Goal: Information Seeking & Learning: Learn about a topic

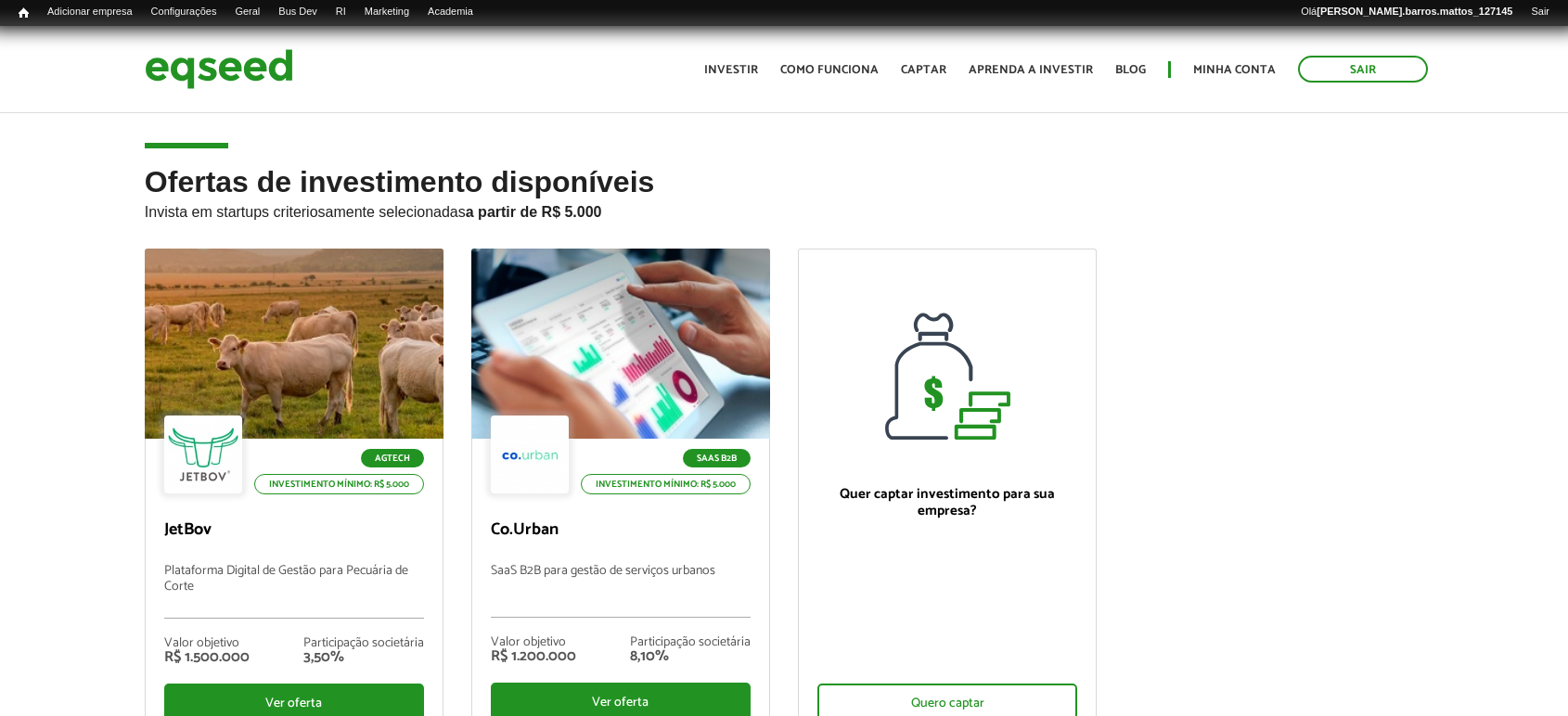
click at [329, 366] on div at bounding box center [294, 343] width 299 height 190
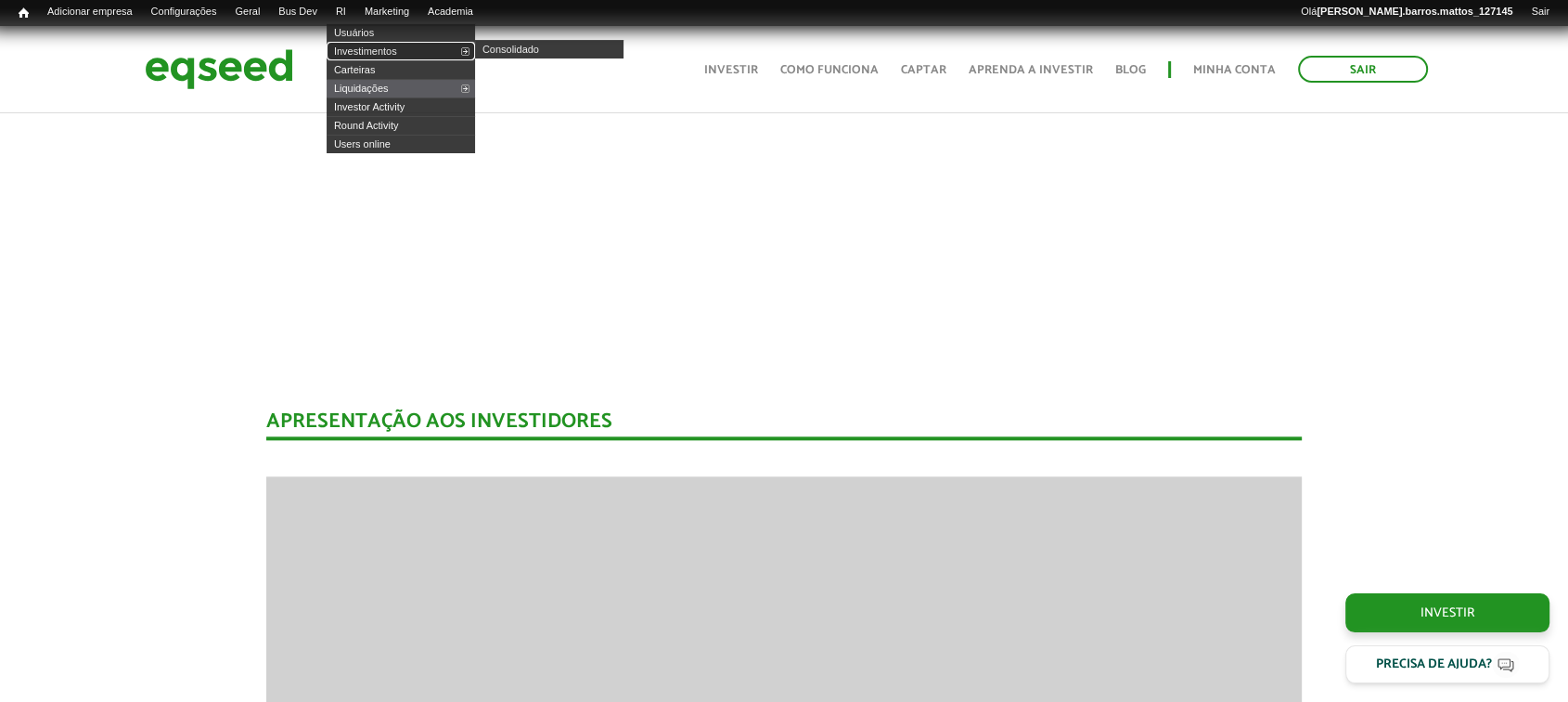
click at [370, 50] on link "Investimentos" at bounding box center [401, 50] width 148 height 18
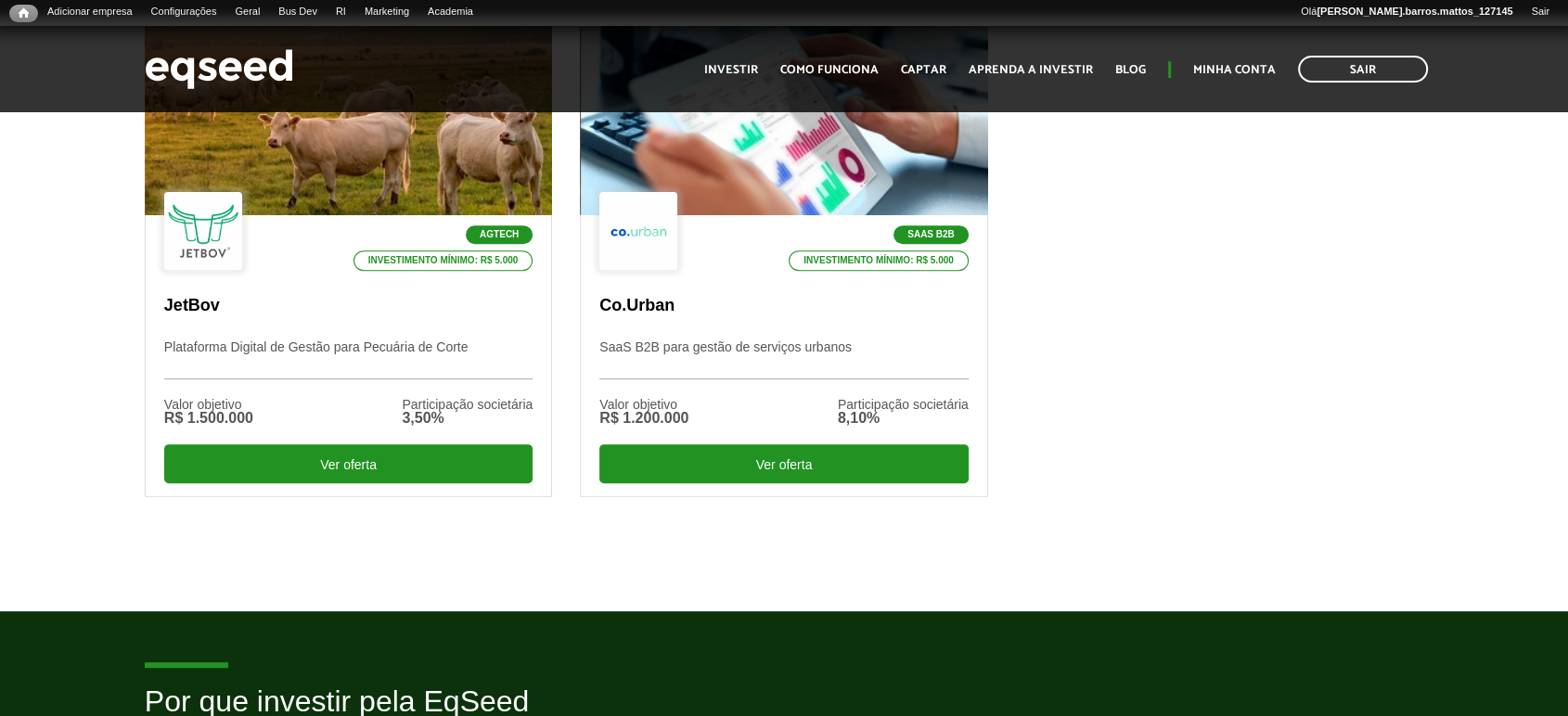
scroll to position [865, 0]
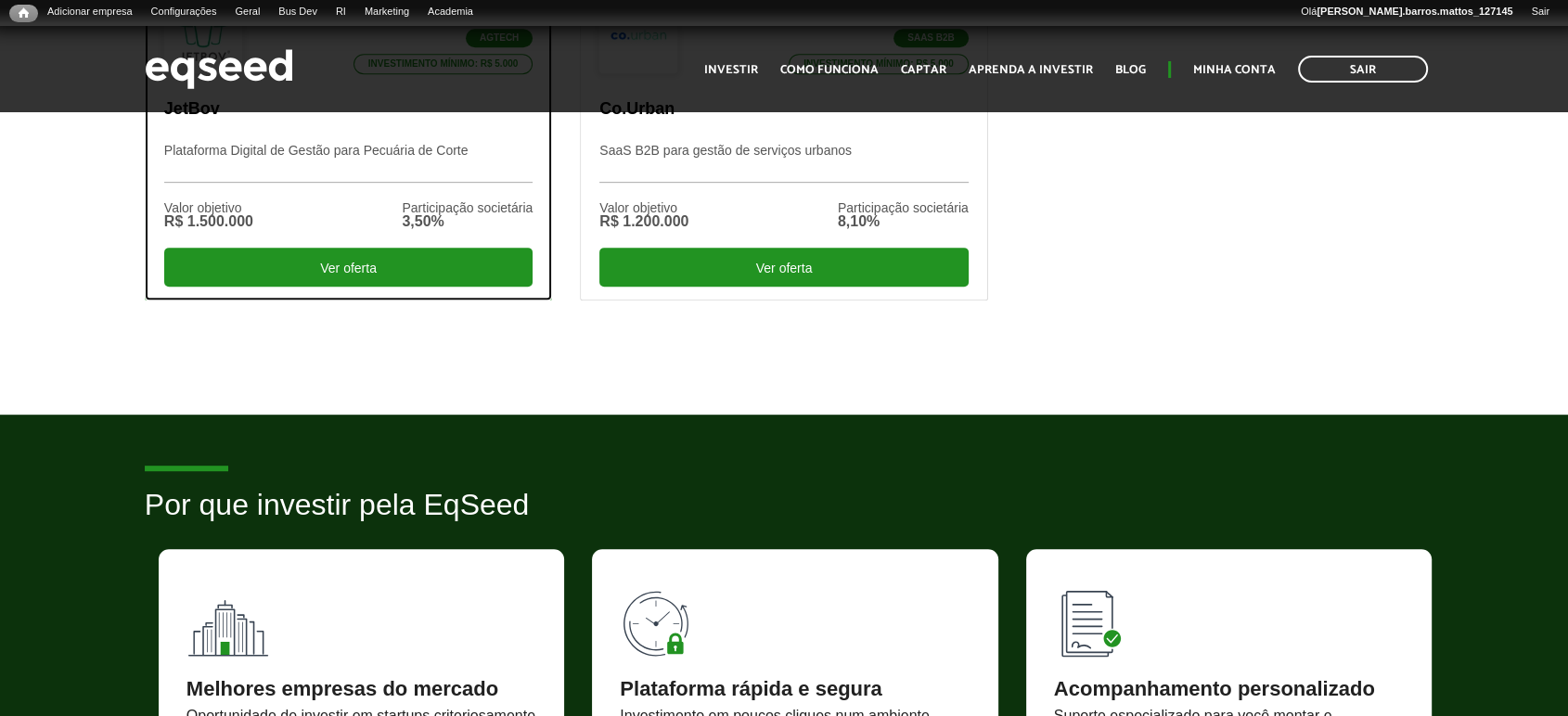
click at [424, 179] on p "Plataforma Digital de Gestão para Pecuária de Corte" at bounding box center [348, 162] width 369 height 40
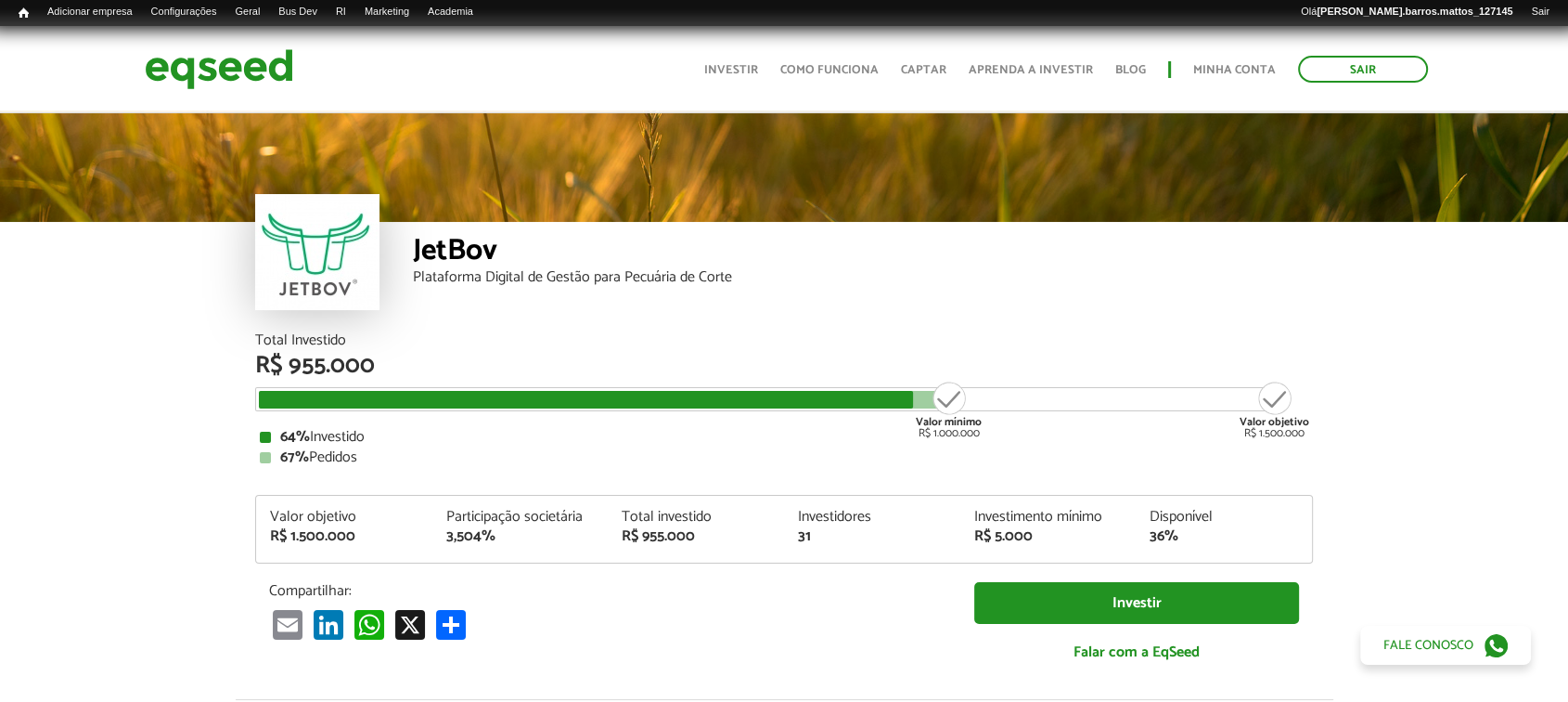
scroll to position [222, 0]
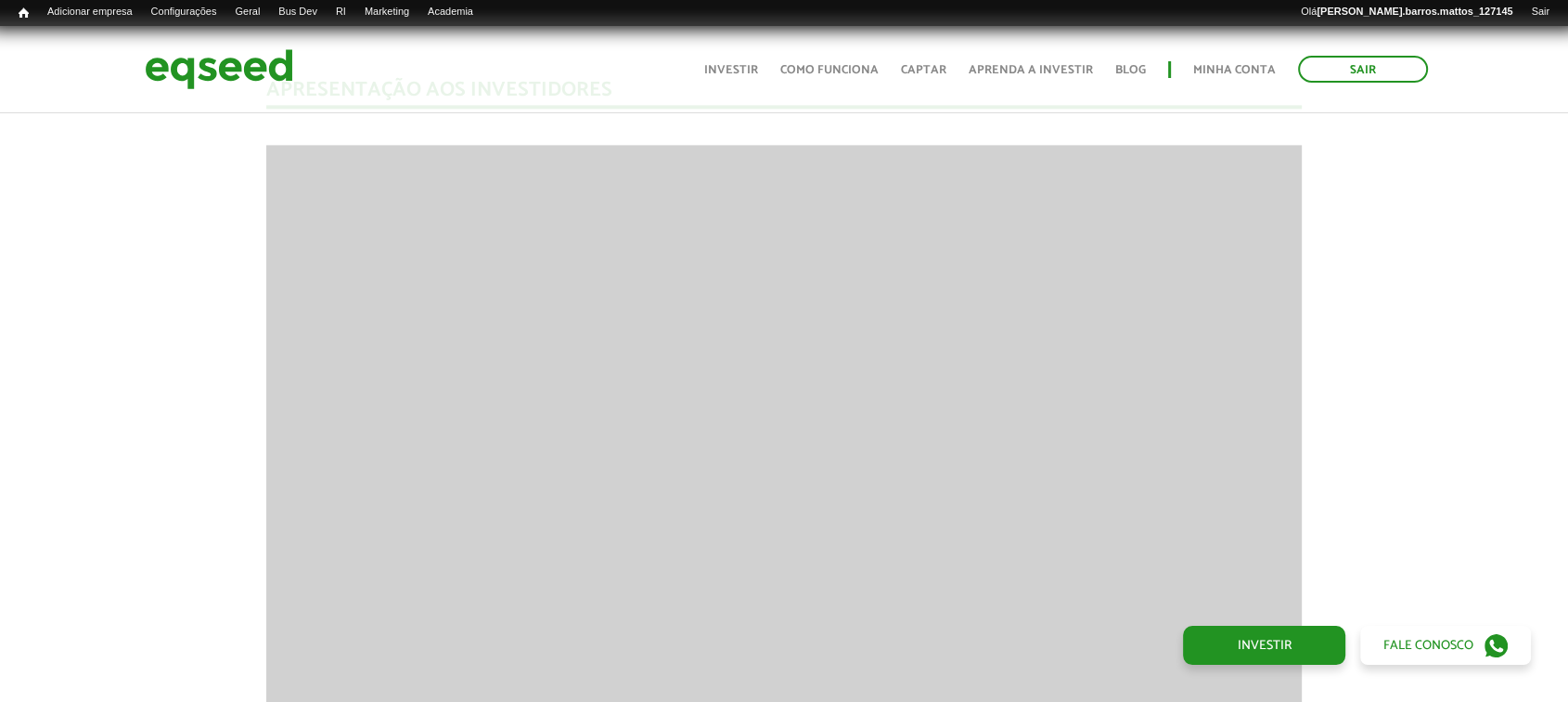
scroll to position [2610, 0]
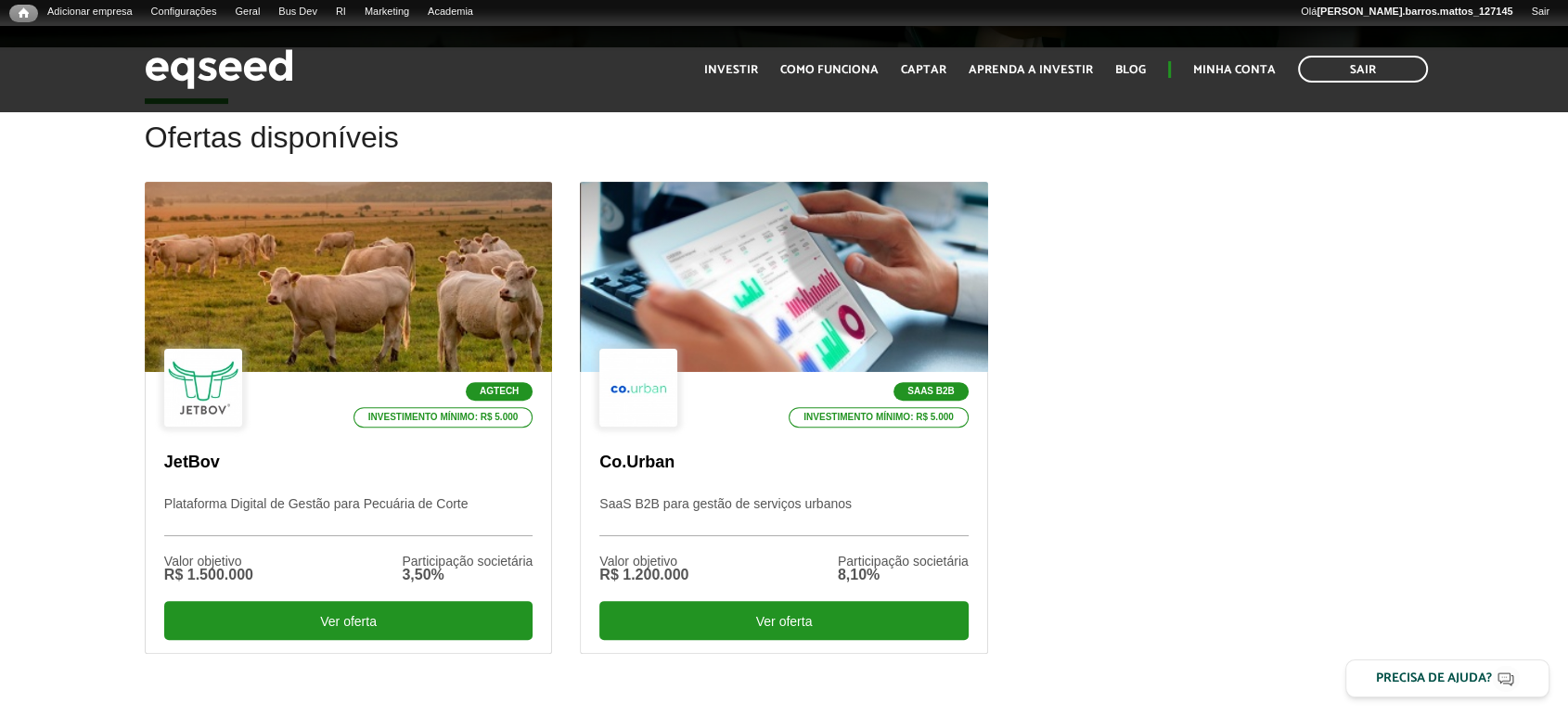
scroll to position [504, 0]
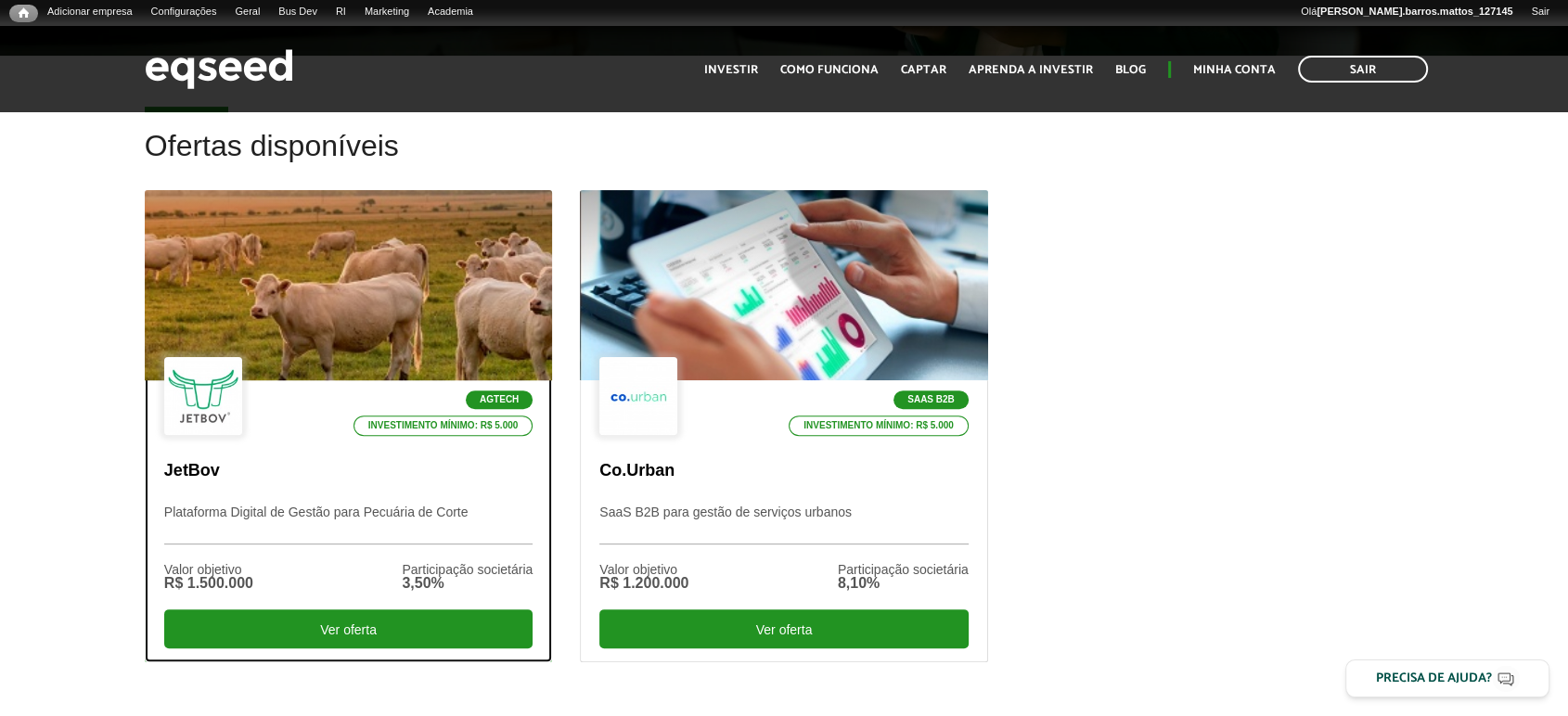
click at [357, 426] on p "Investimento mínimo: R$ 5.000" at bounding box center [443, 425] width 180 height 20
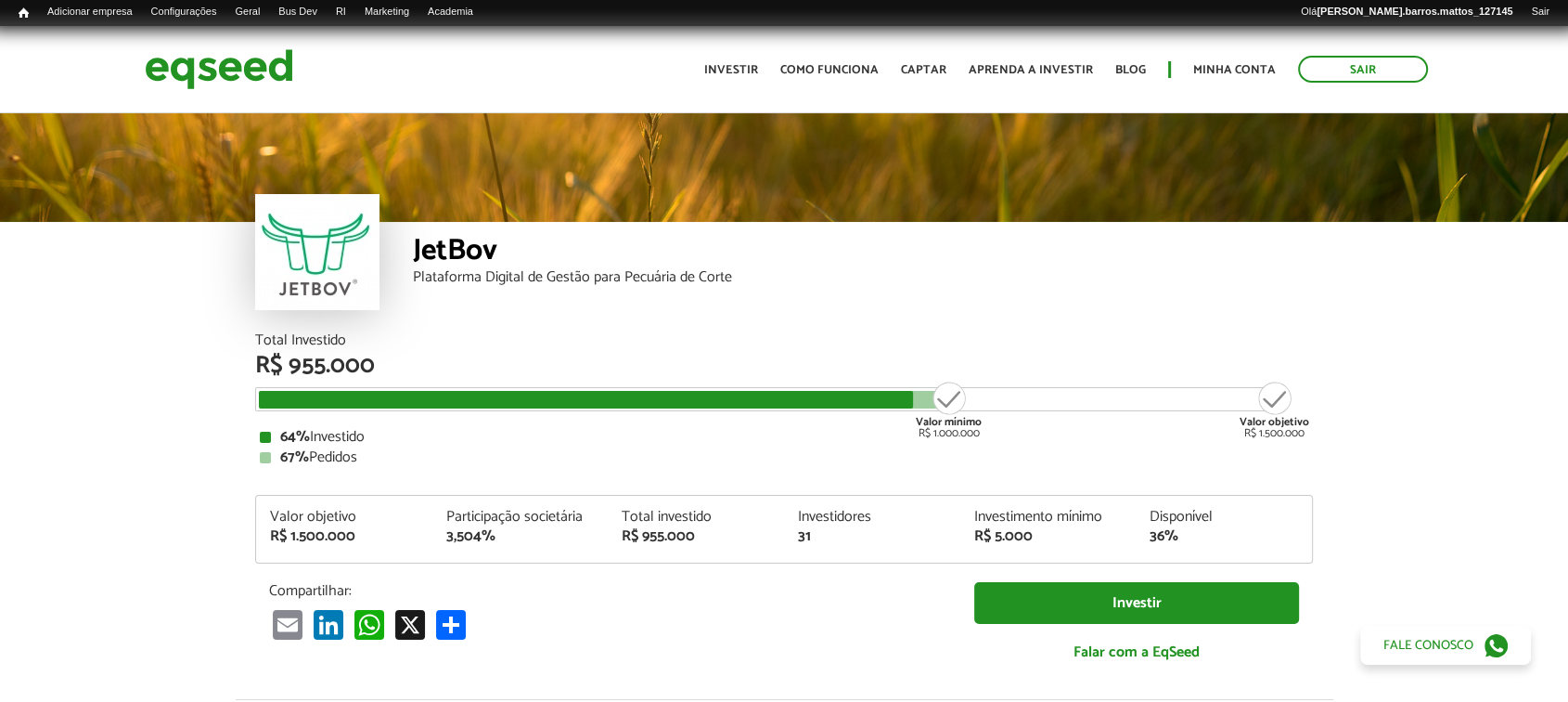
scroll to position [2105, 0]
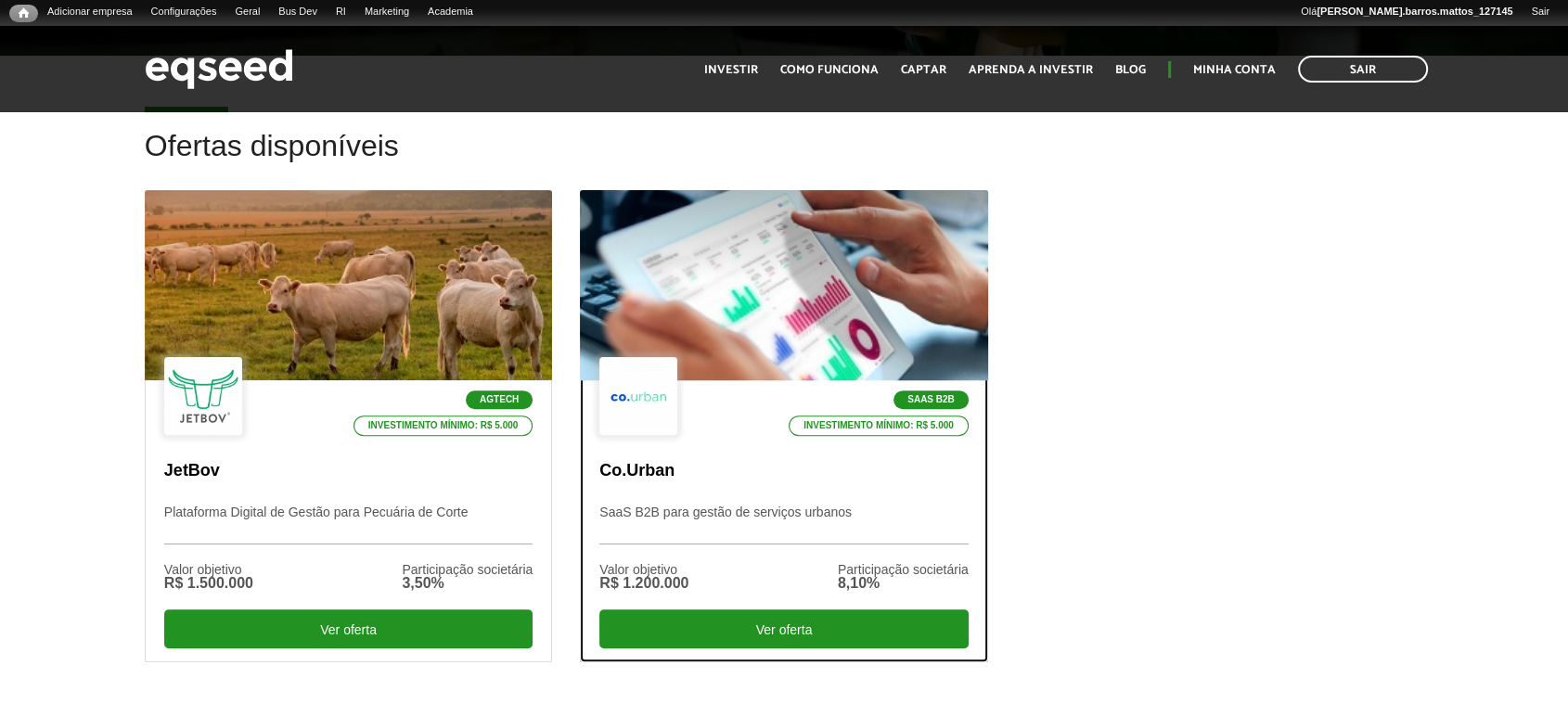
click at [651, 248] on div at bounding box center [784, 285] width 489 height 228
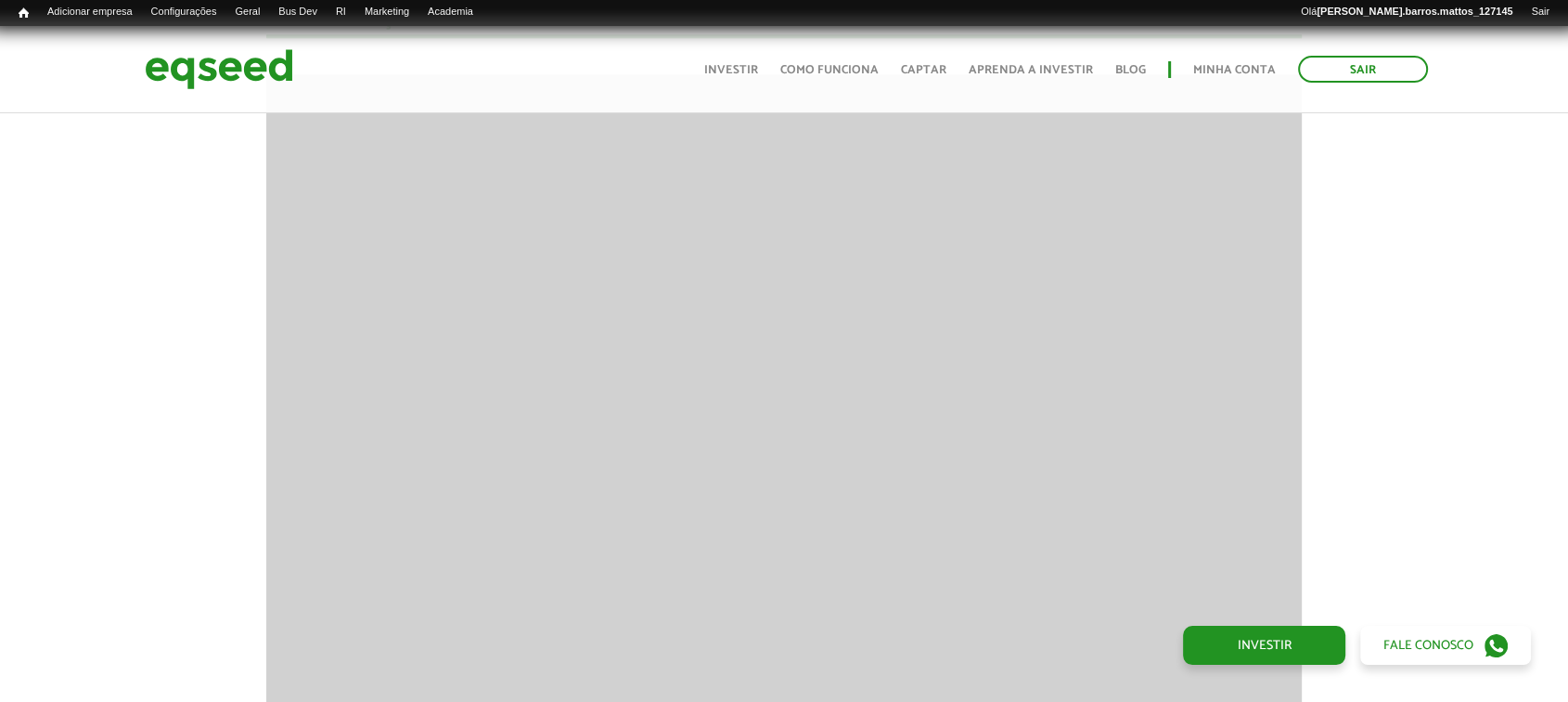
scroll to position [2013, 0]
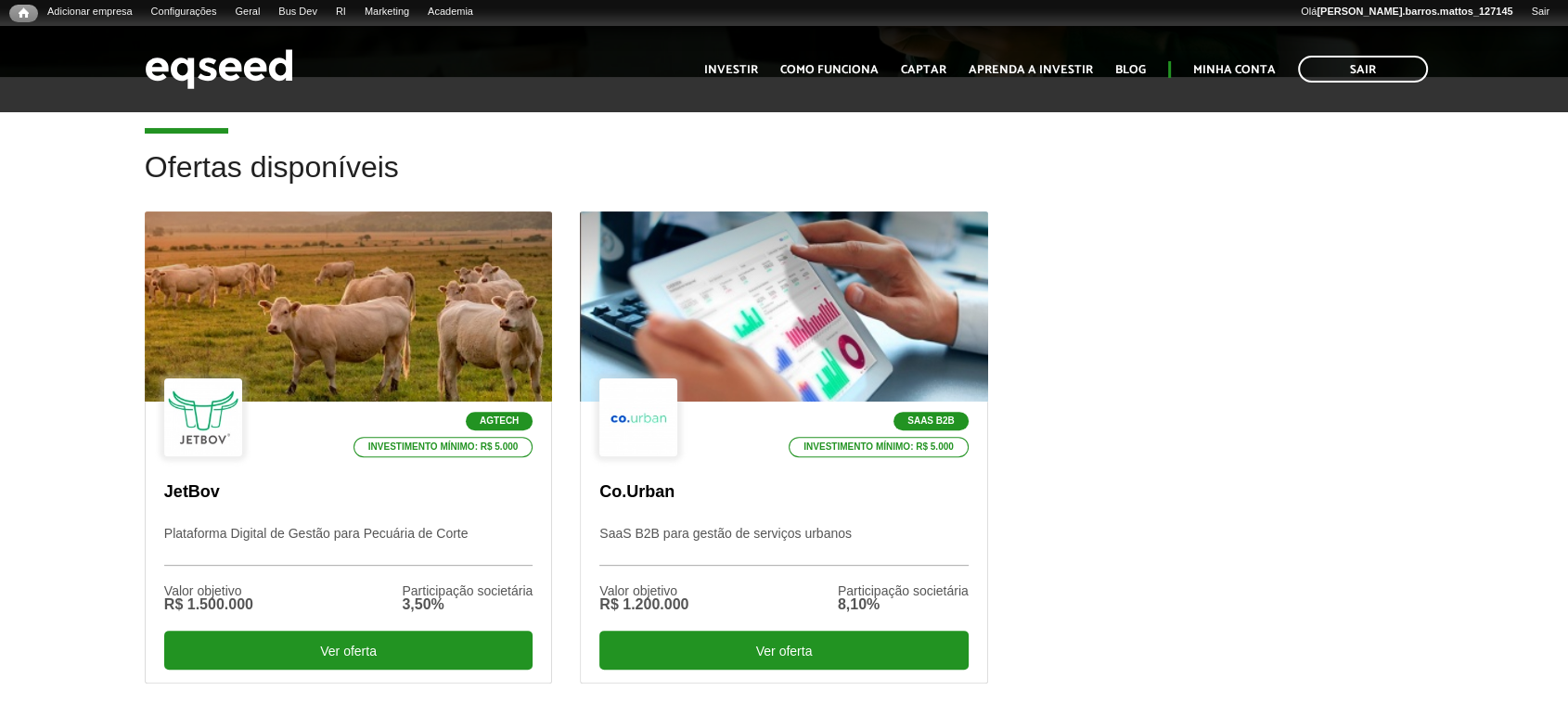
scroll to position [670, 0]
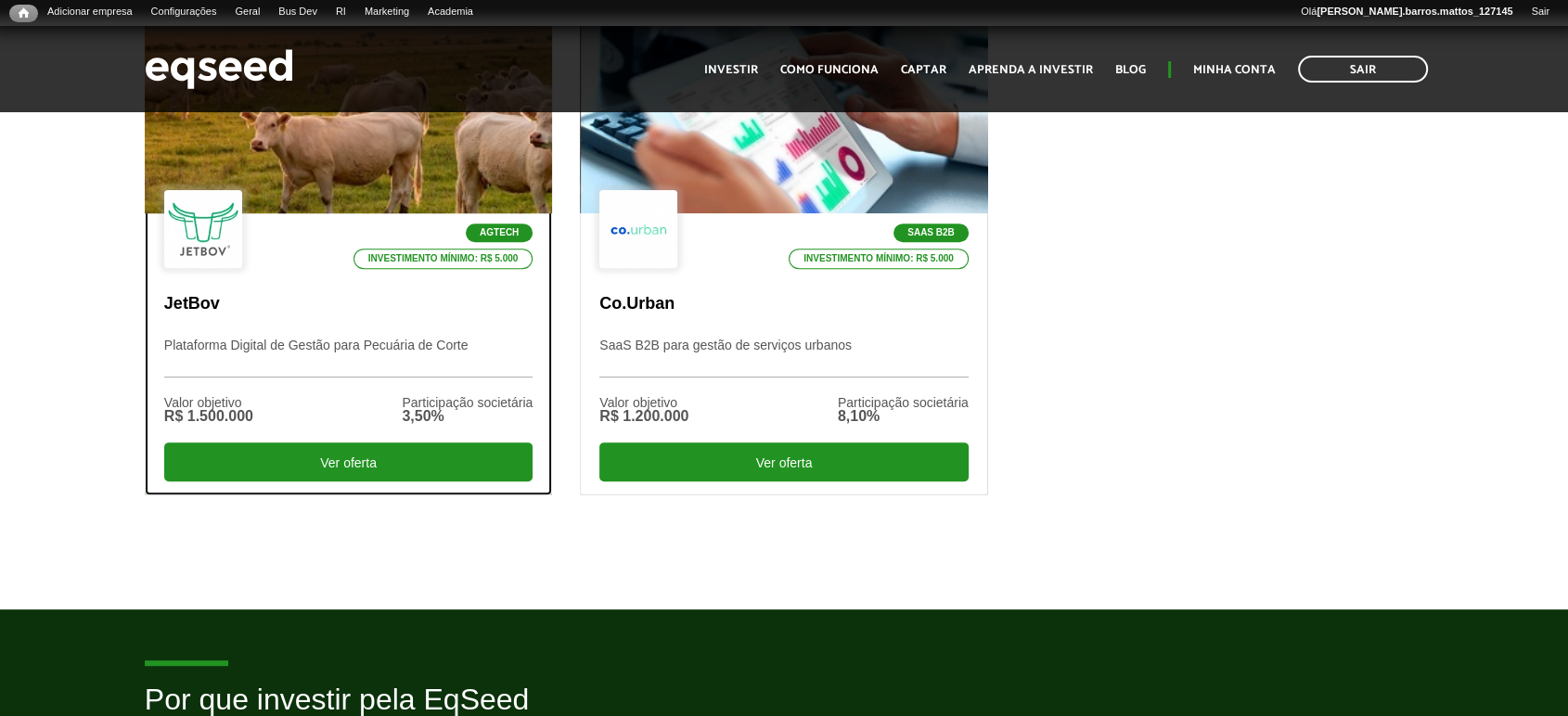
click at [389, 414] on div "Valor objetivo R$ 1.500.000 Participação societária 3,50%" at bounding box center [348, 409] width 369 height 65
click at [288, 191] on div "Agtech Investimento mínimo: R$ 5.000" at bounding box center [348, 230] width 369 height 81
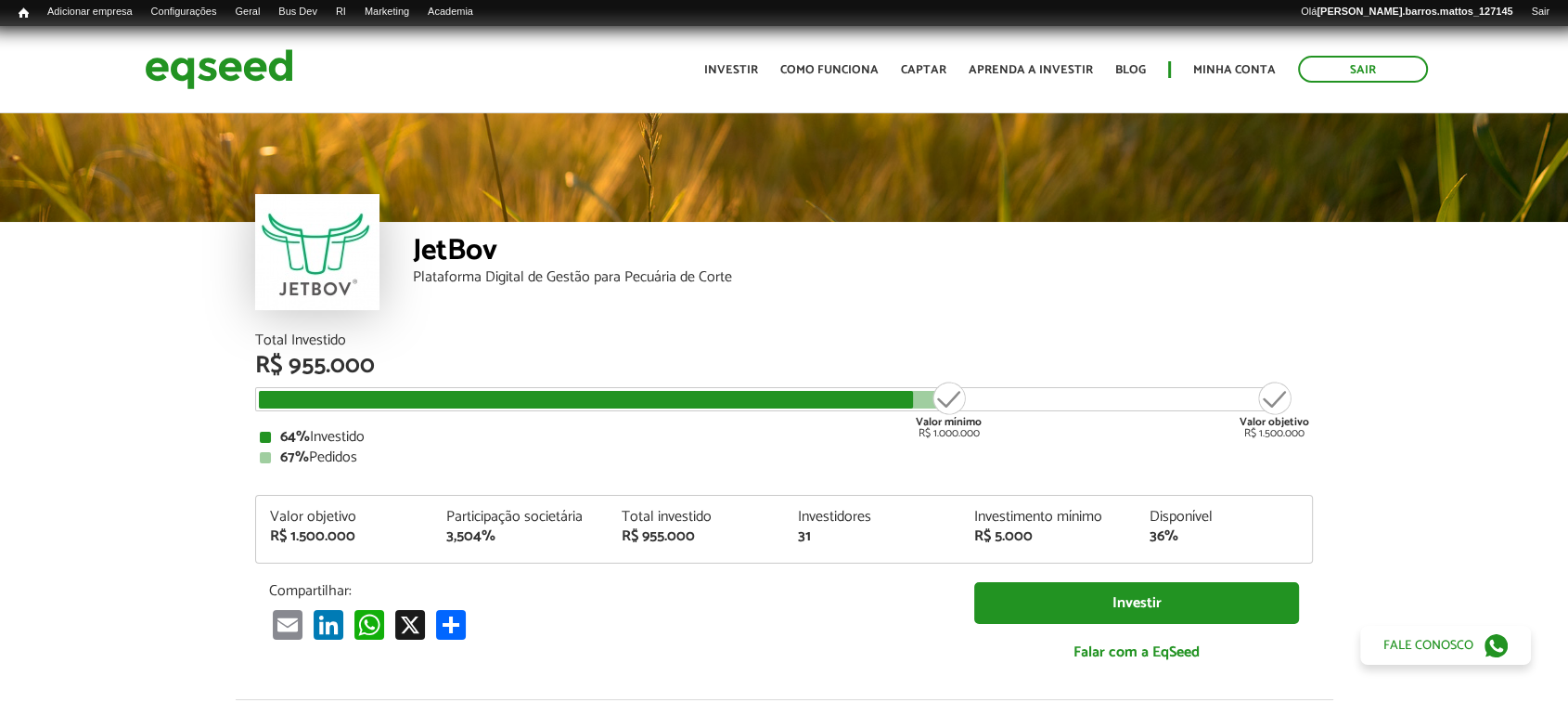
scroll to position [2105, 0]
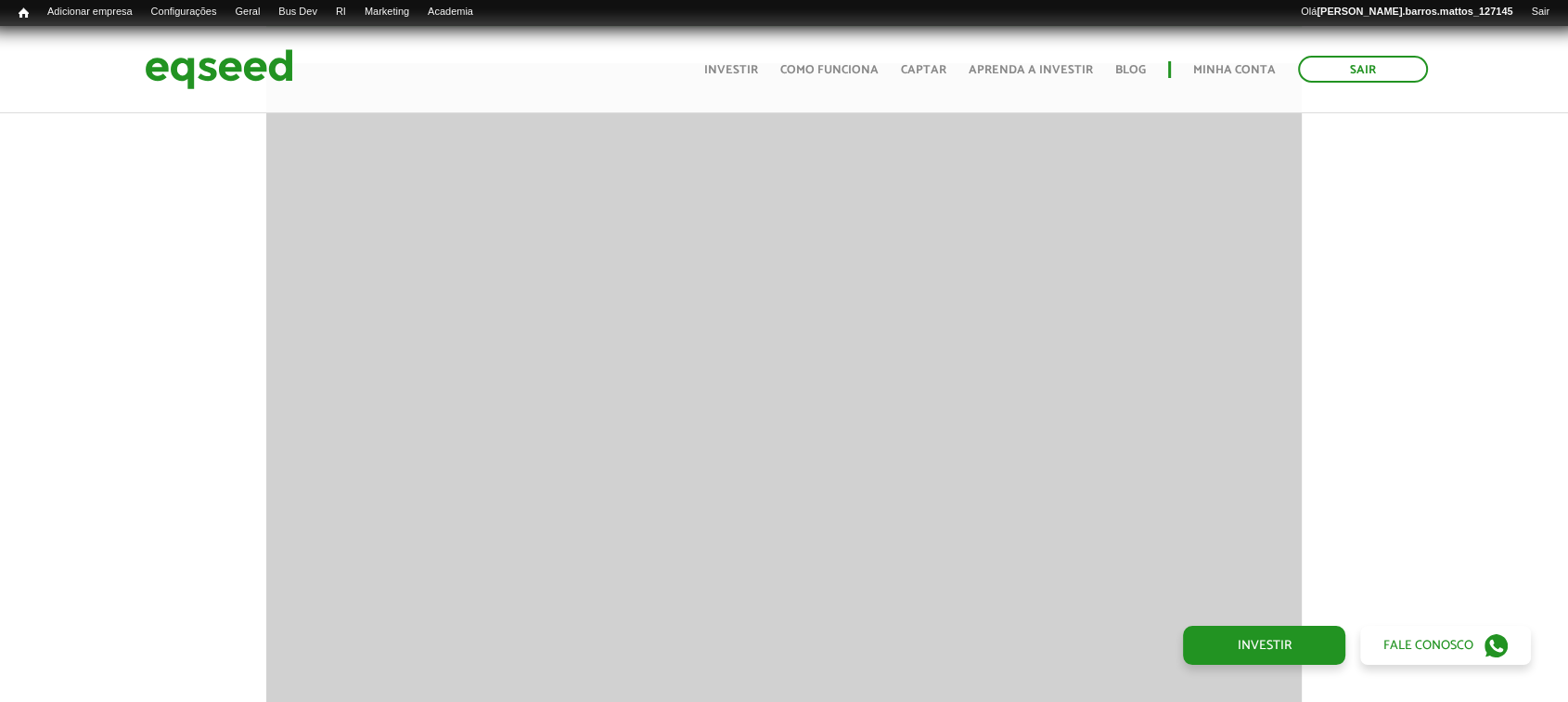
drag, startPoint x: 1580, startPoint y: 287, endPoint x: 1554, endPoint y: 333, distance: 52.8
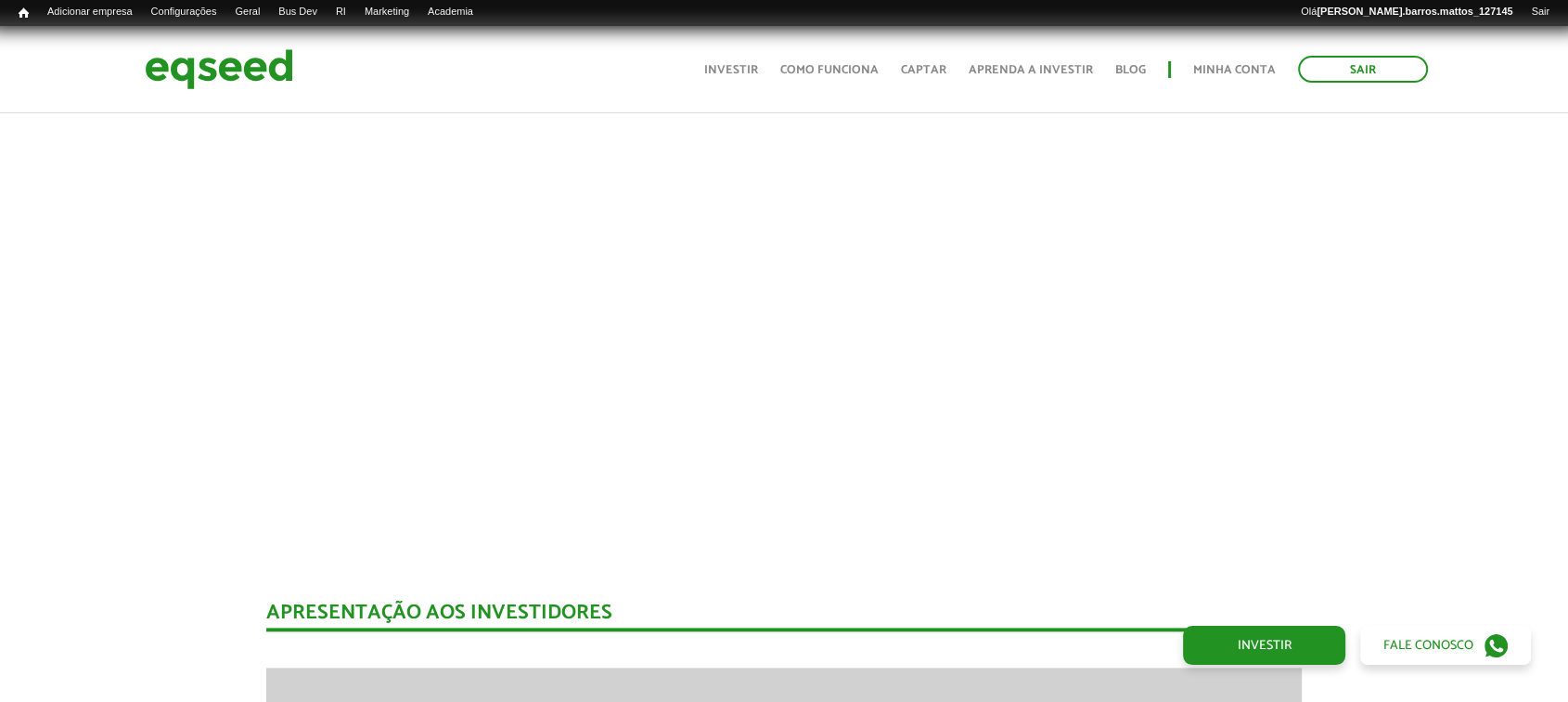
scroll to position [0, 0]
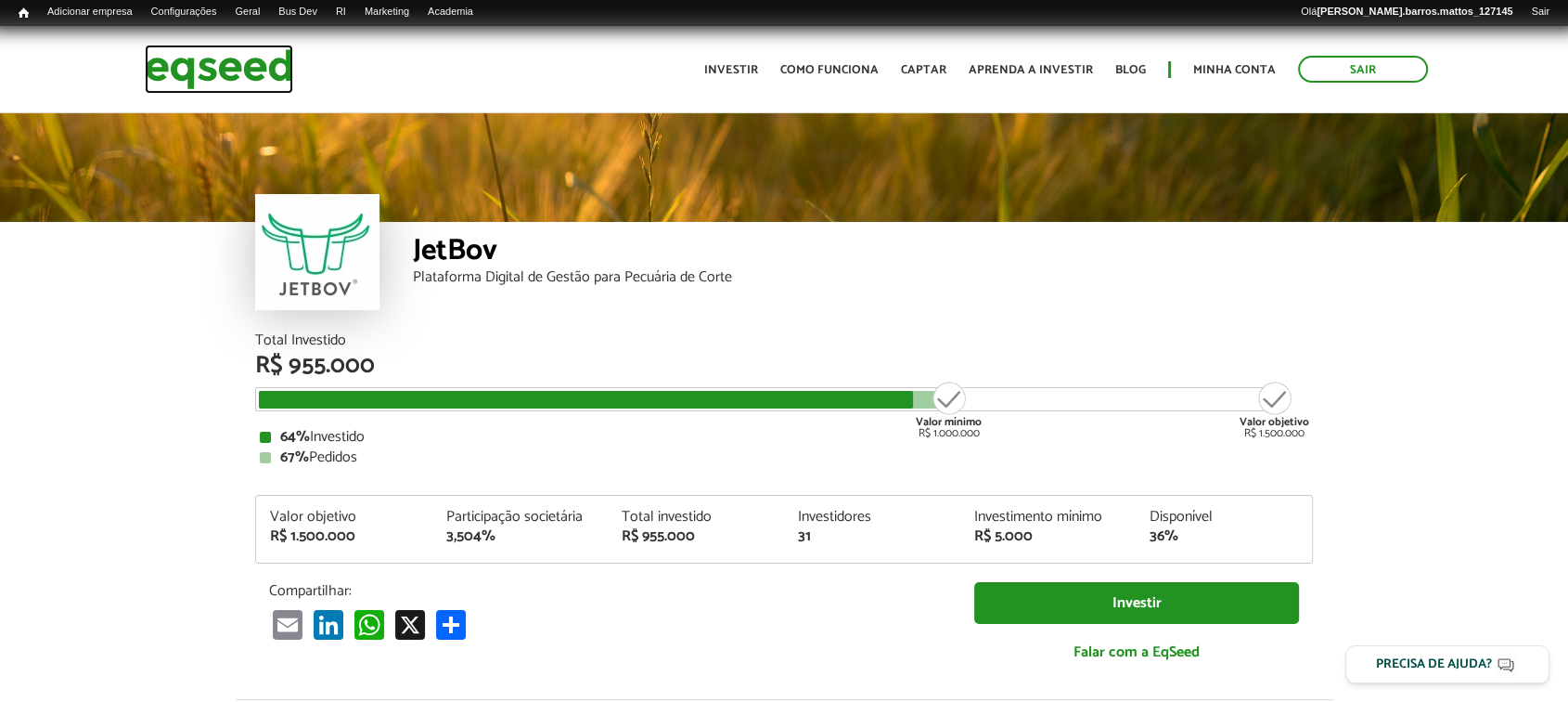
click at [188, 69] on img at bounding box center [218, 69] width 148 height 50
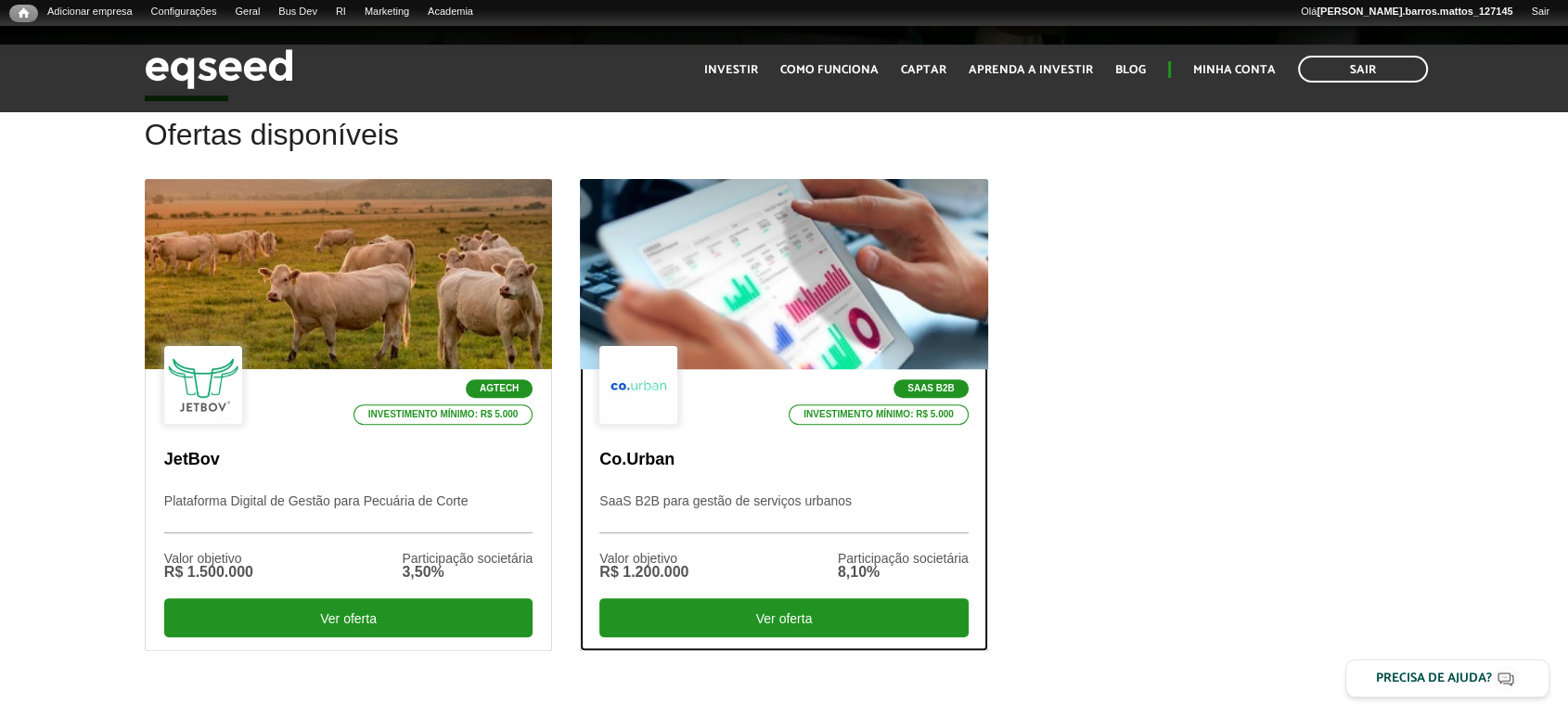
click at [672, 522] on p "SaaS B2B para gestão de serviços urbanos" at bounding box center [784, 513] width 369 height 40
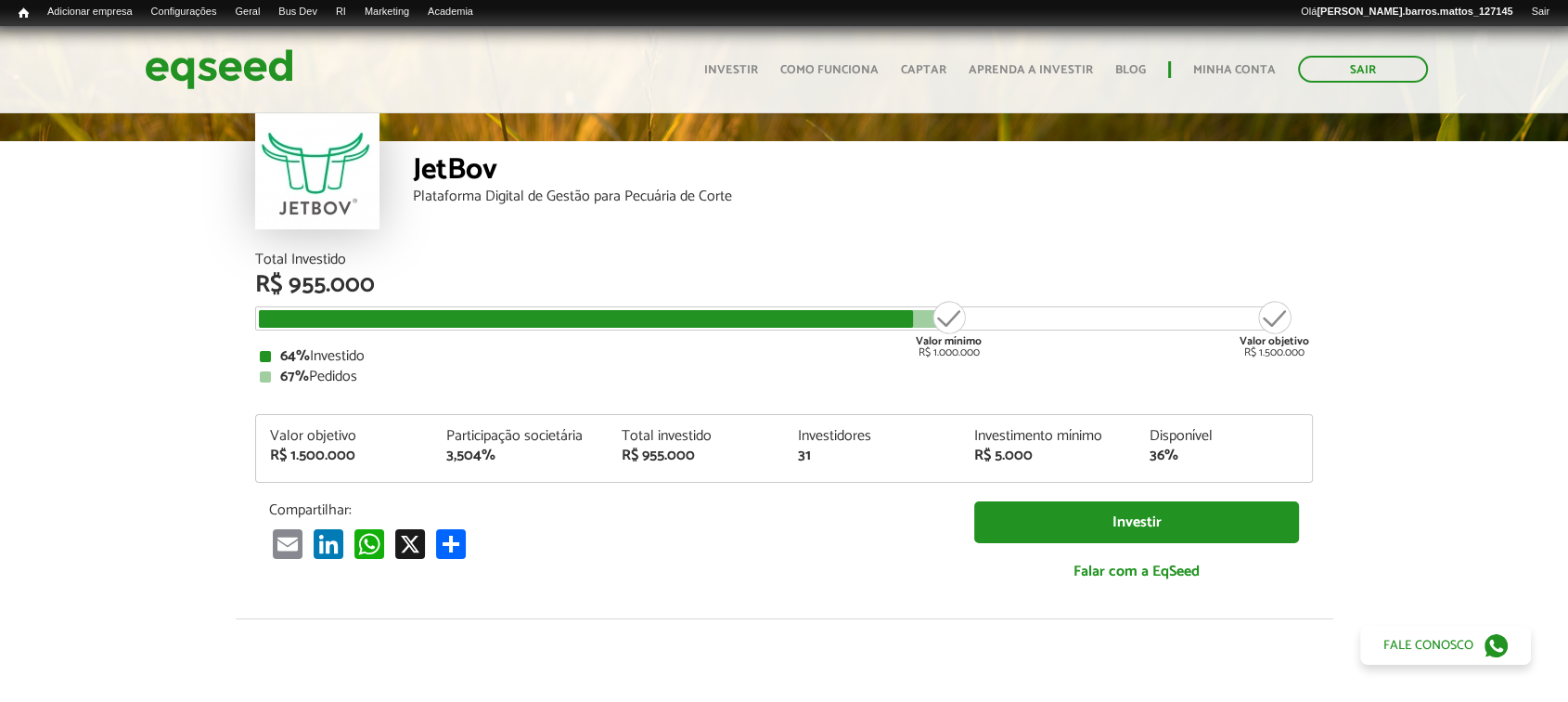
scroll to position [56, 0]
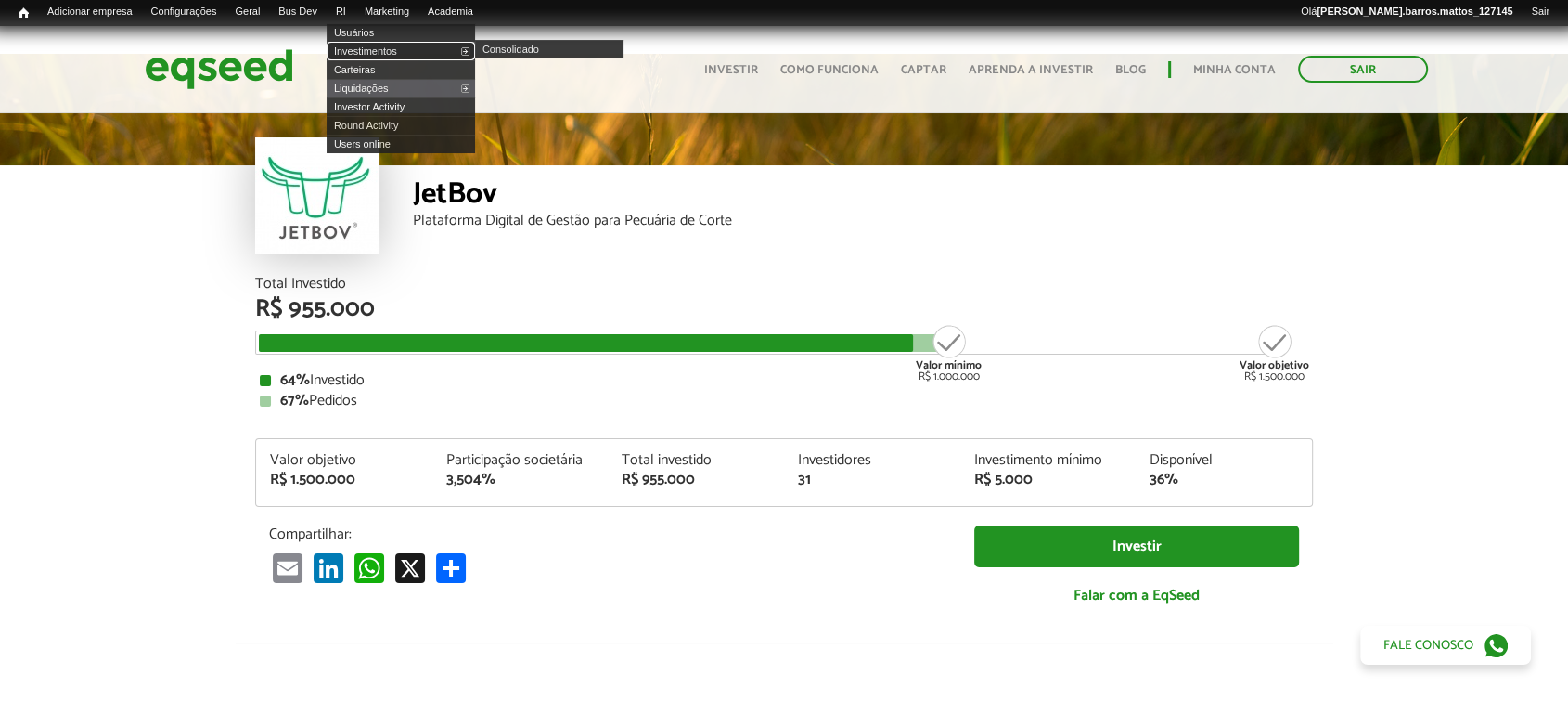
click at [367, 50] on link "Investimentos" at bounding box center [401, 50] width 148 height 18
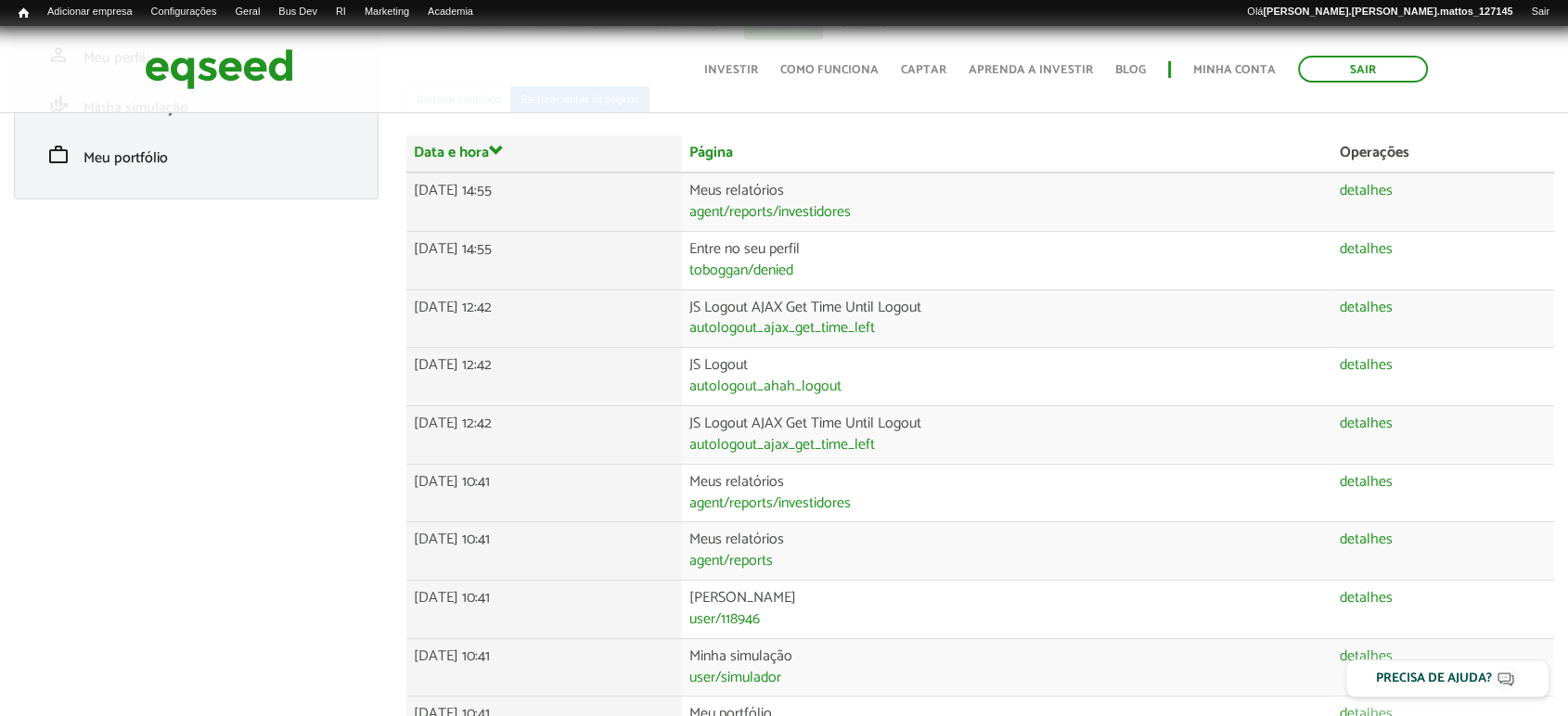
scroll to position [193, 0]
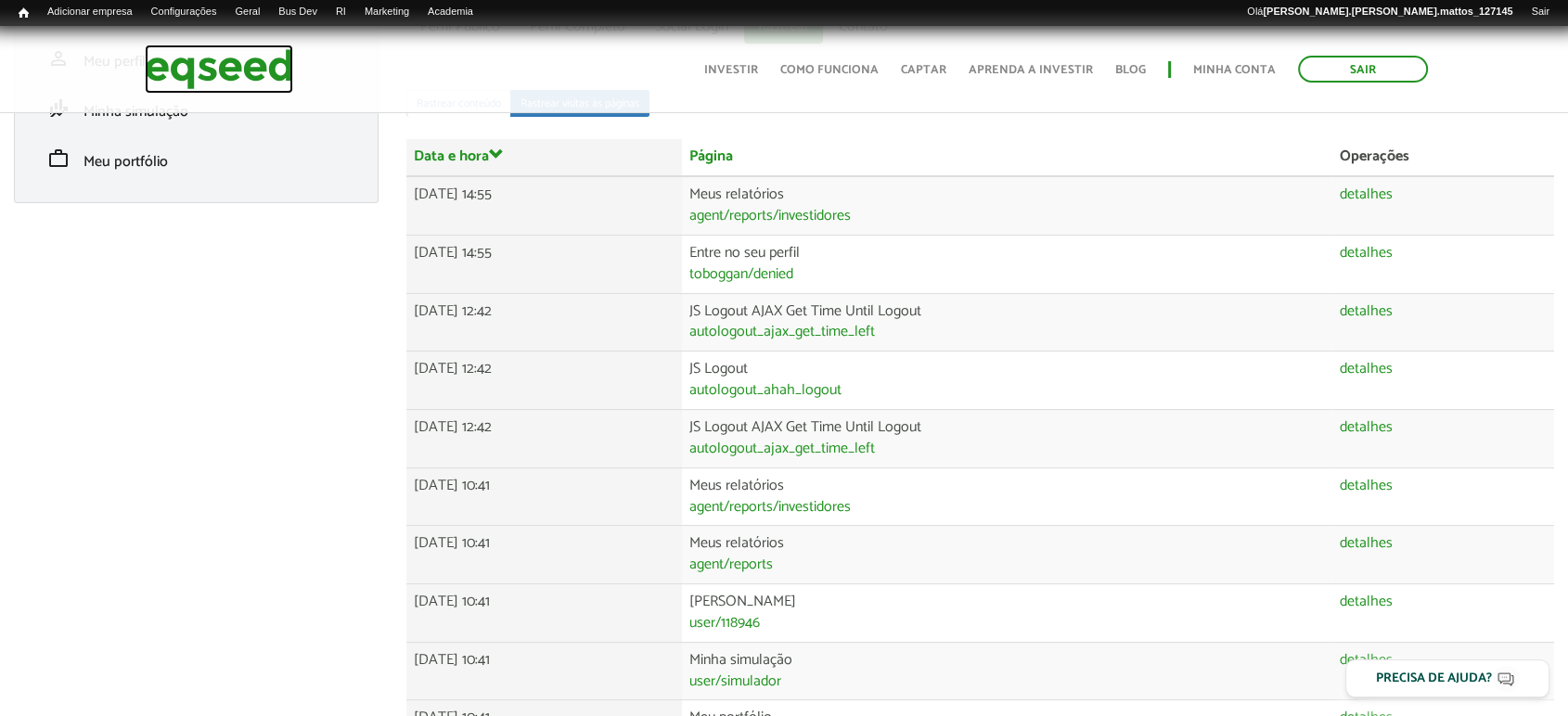
click at [276, 71] on img at bounding box center [218, 69] width 148 height 49
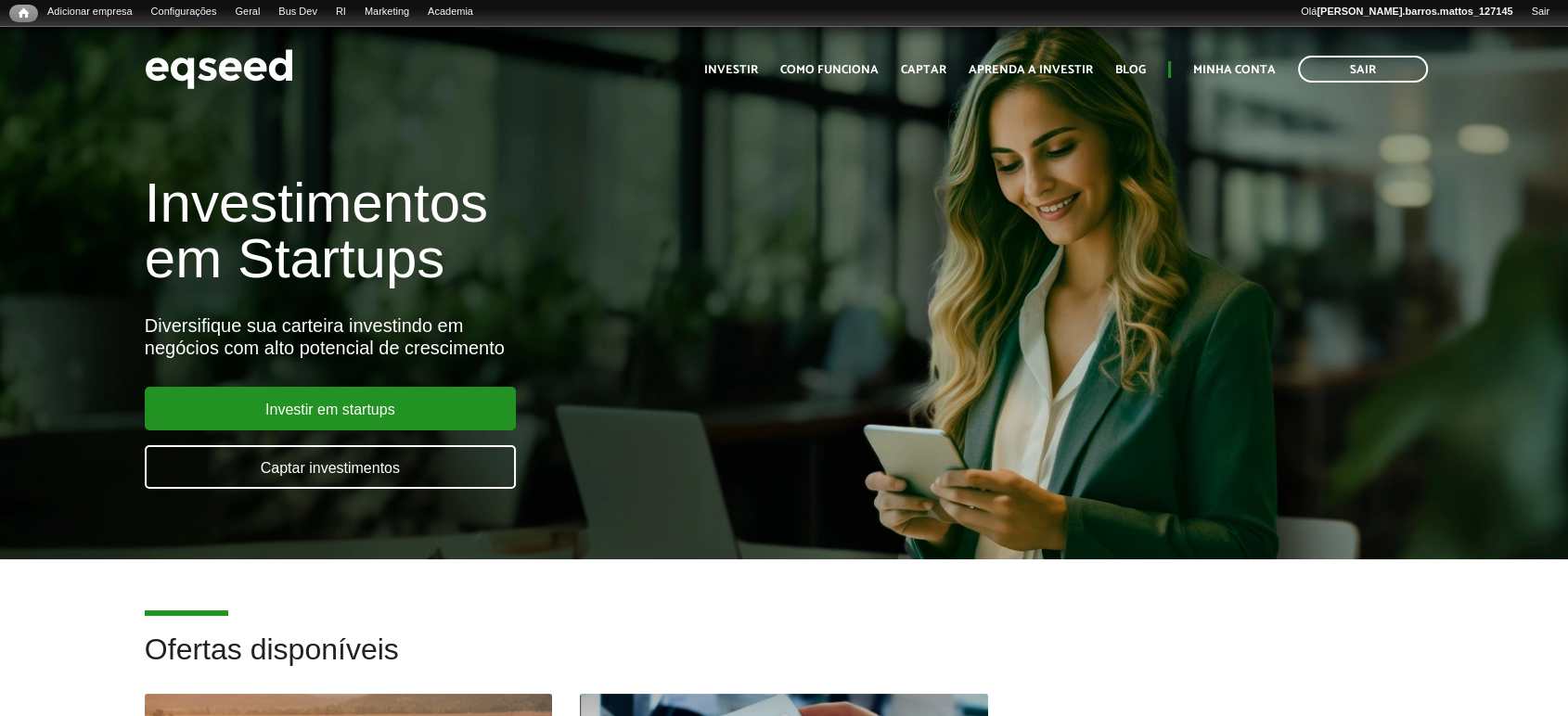
click at [1264, 58] on ul "Início Investir Como funciona Captar Aprenda a investir Blog Minha conta Sair" at bounding box center [1065, 69] width 742 height 27
click at [1254, 58] on ul "Início Investir Como funciona Captar Aprenda a investir Blog Minha conta Sair" at bounding box center [1065, 69] width 742 height 27
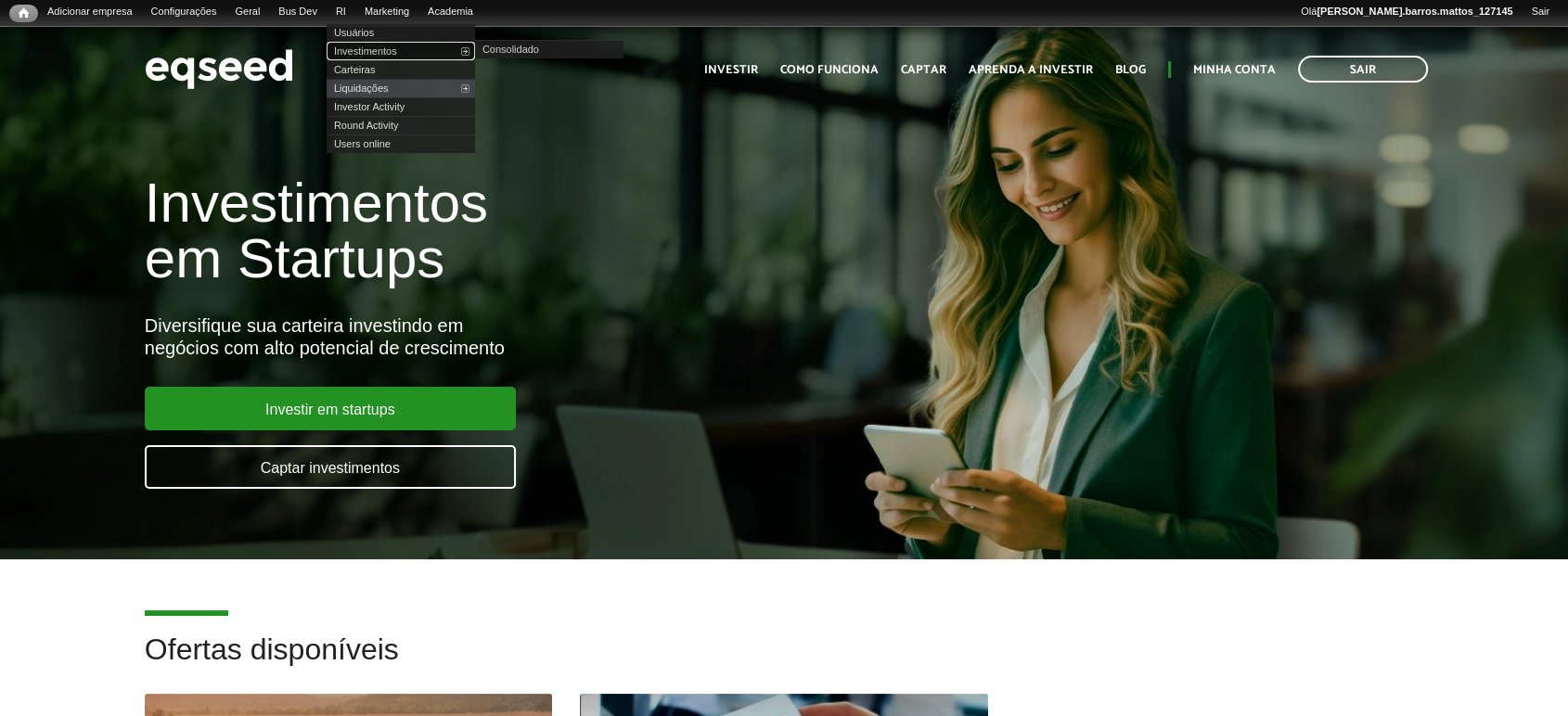
click at [365, 47] on link "Investimentos" at bounding box center [401, 50] width 148 height 18
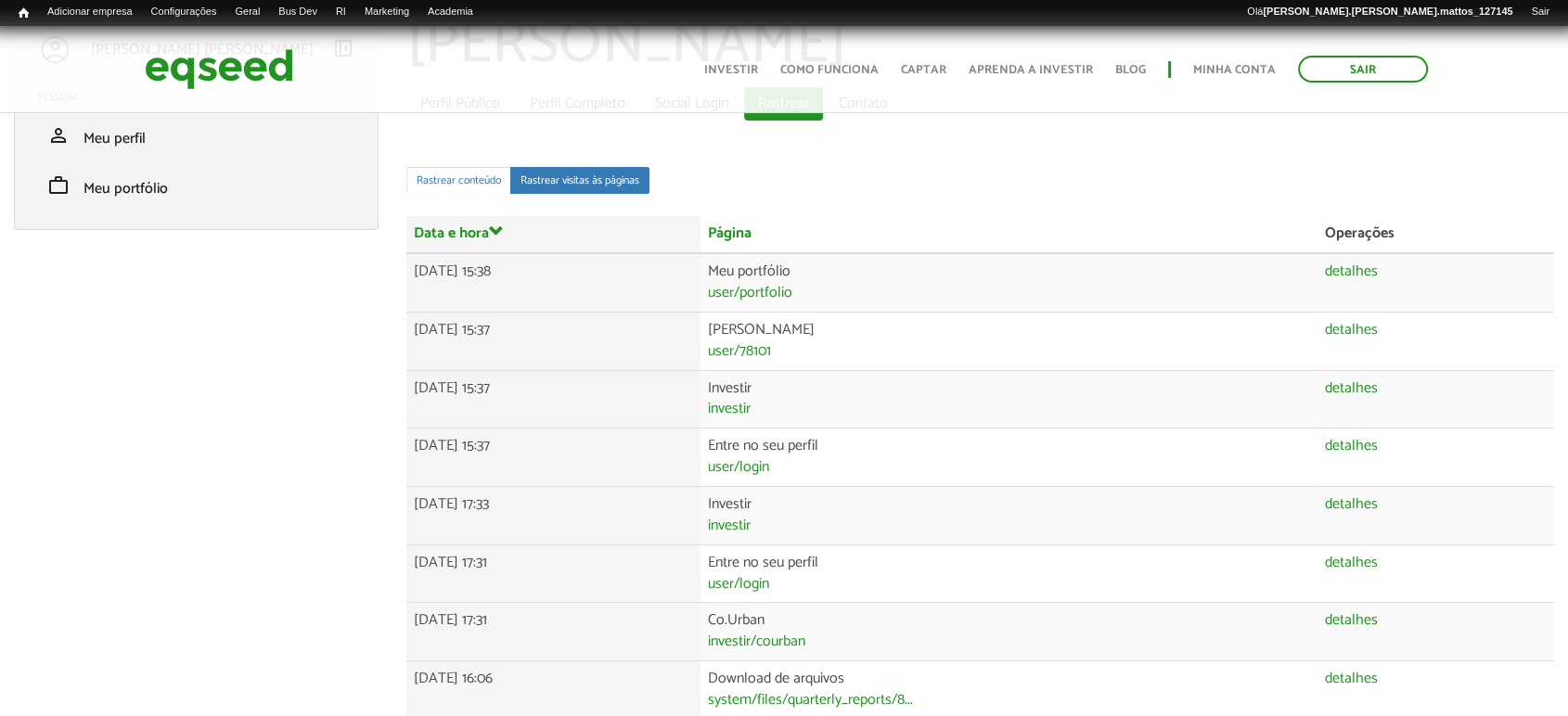
scroll to position [82, 0]
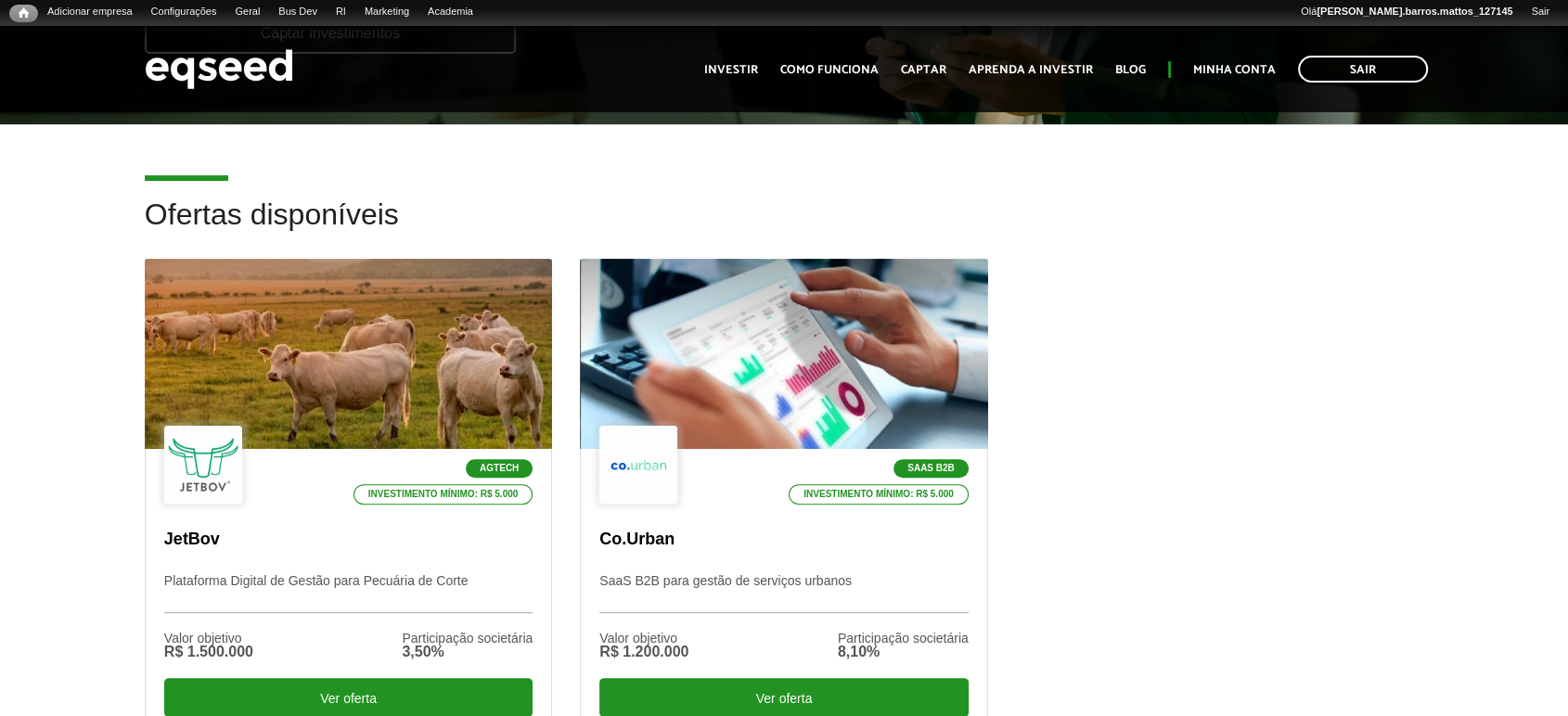
scroll to position [465, 0]
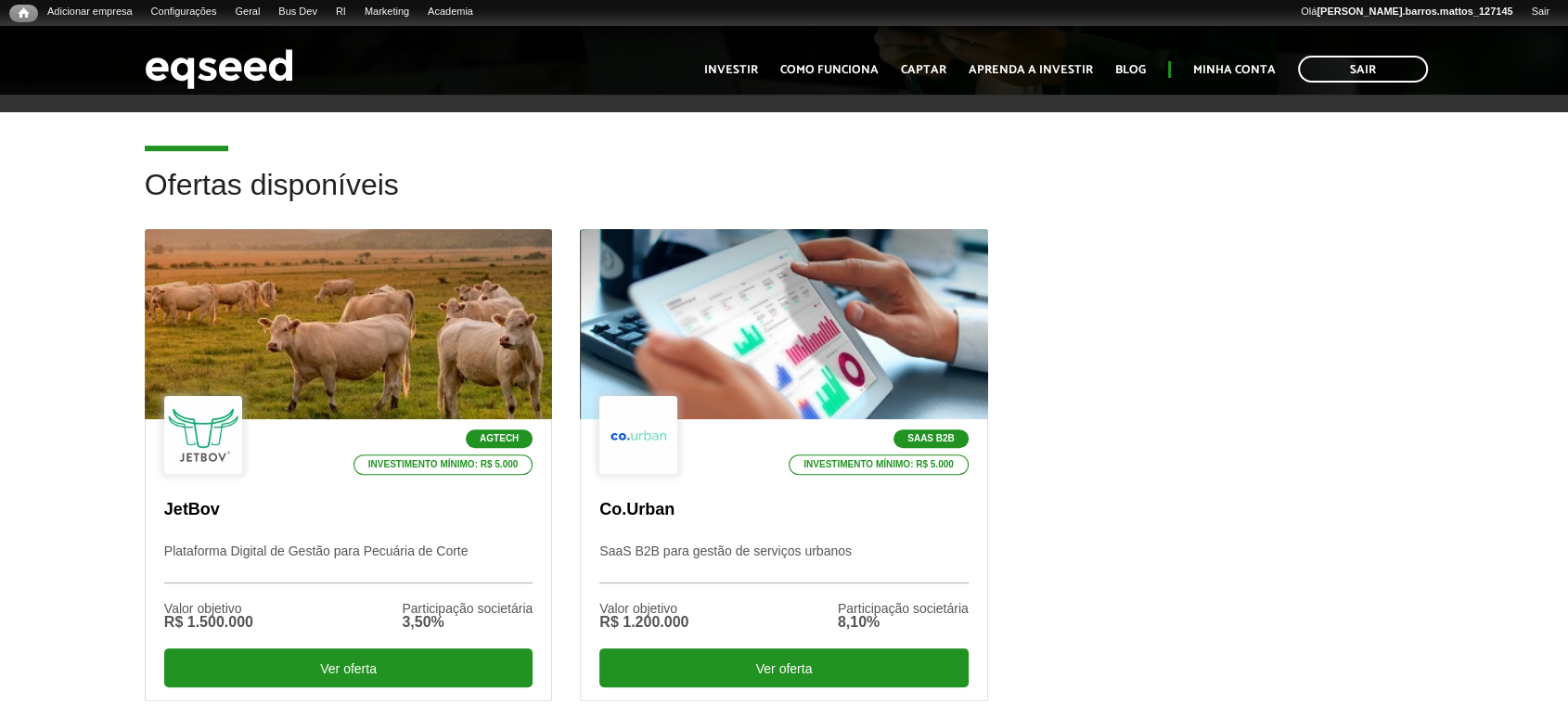
drag, startPoint x: 0, startPoint y: 0, endPoint x: 1583, endPoint y: 91, distance: 1585.6
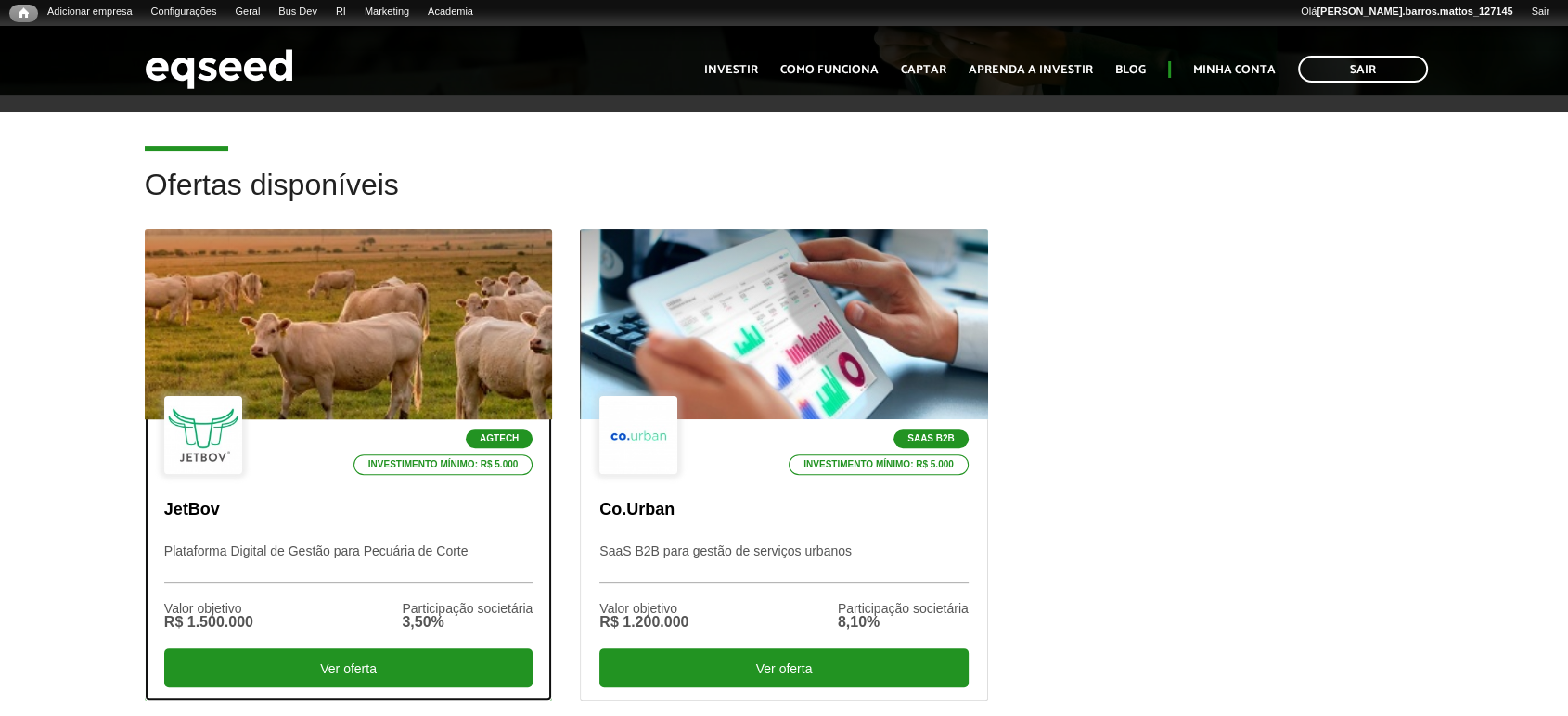
click at [432, 500] on p "JetBov" at bounding box center [348, 509] width 369 height 20
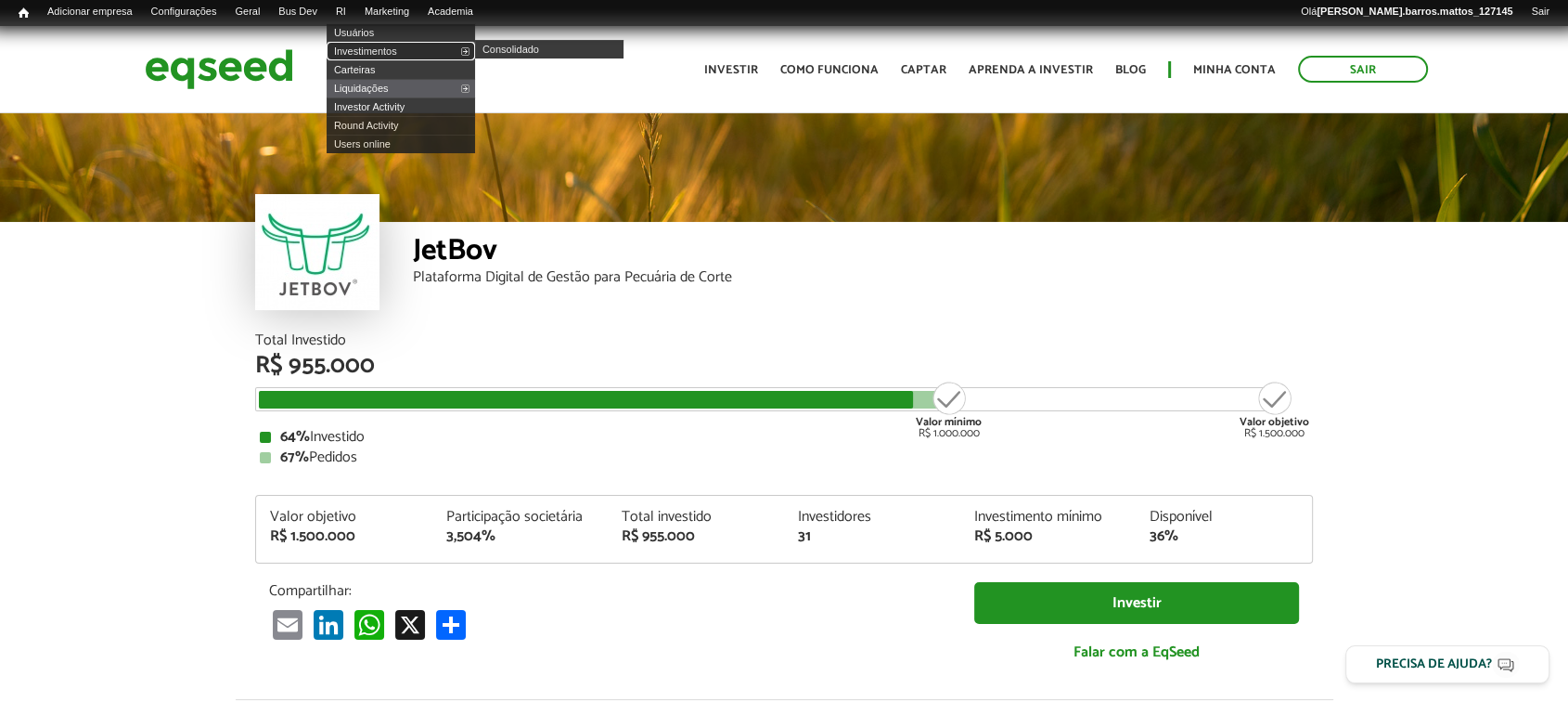
click at [359, 53] on link "Investimentos" at bounding box center [401, 50] width 148 height 18
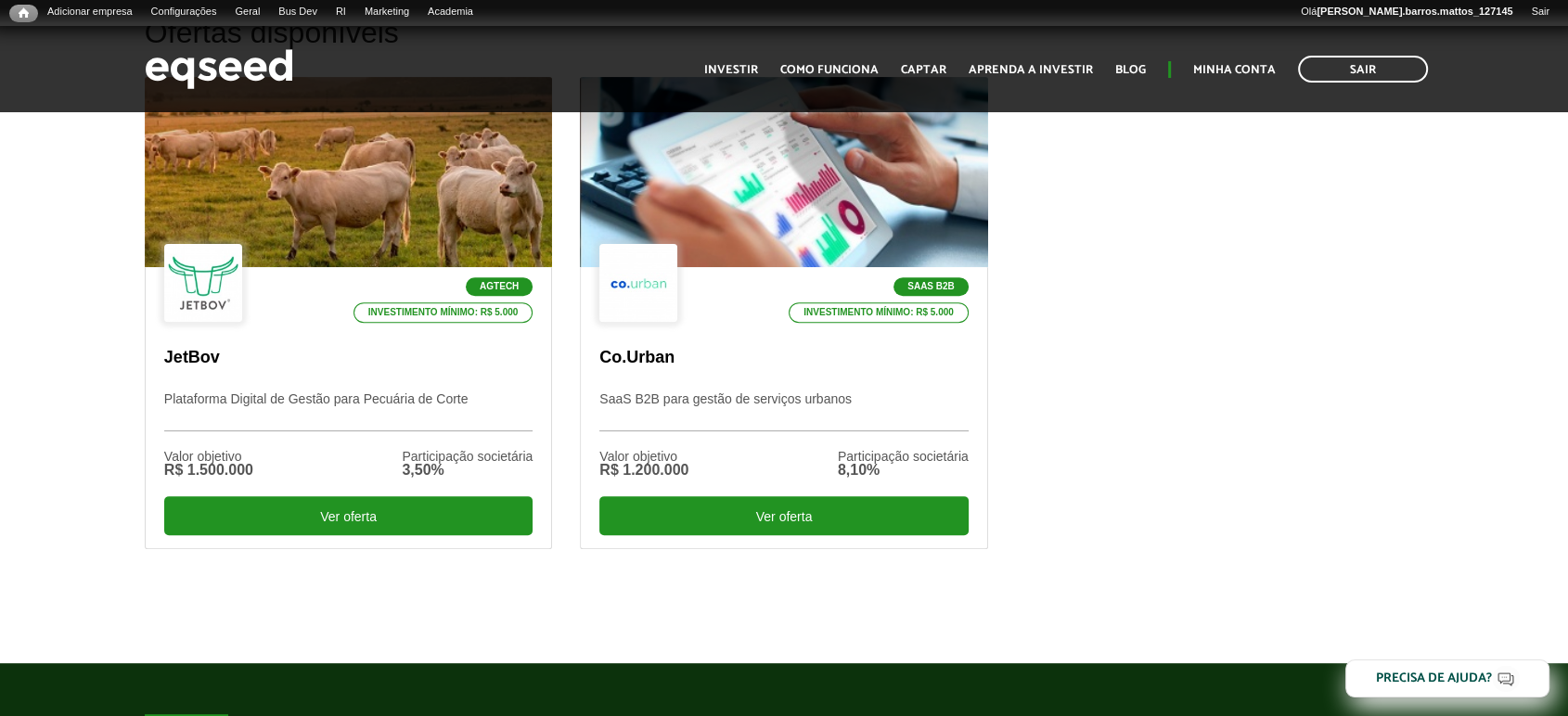
scroll to position [649, 0]
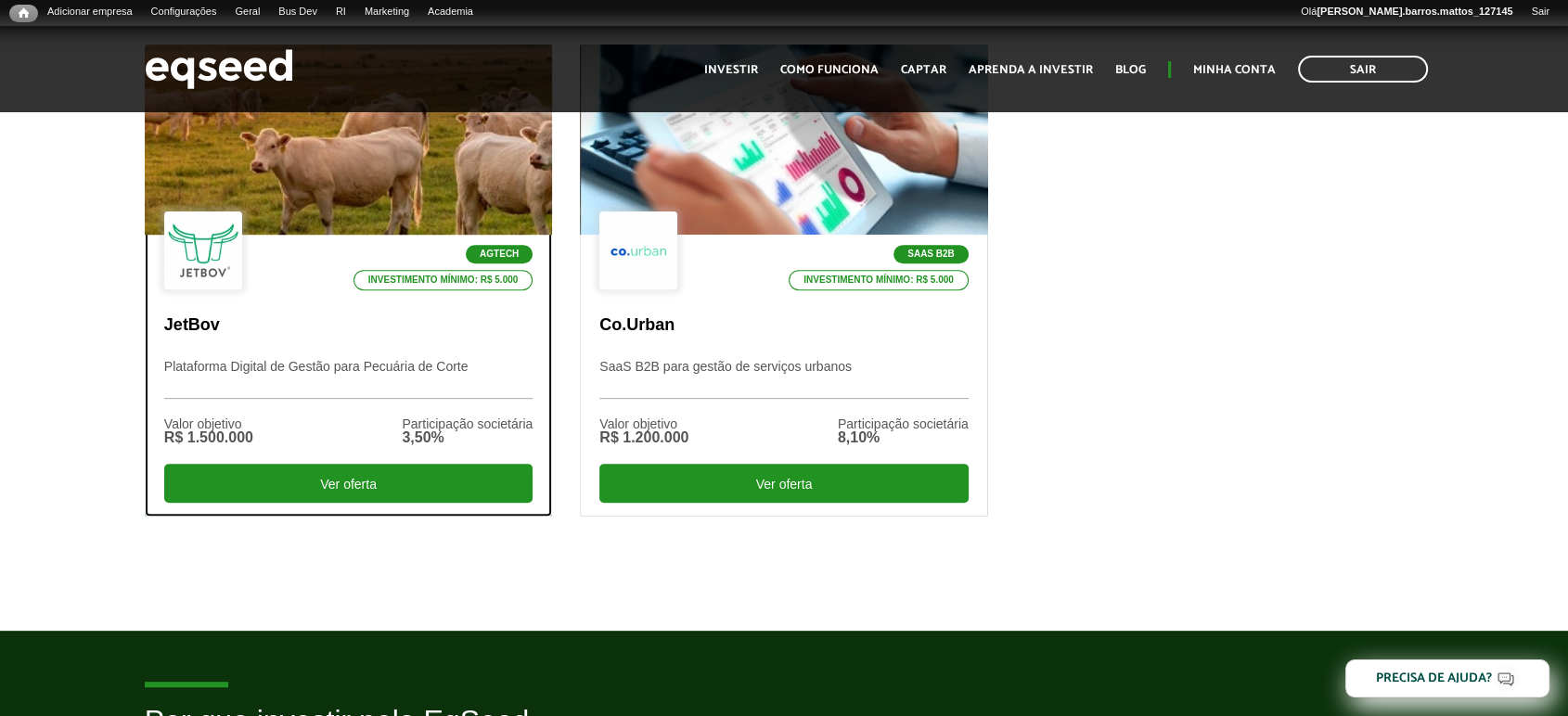
click at [387, 354] on div "Agtech Investimento mínimo: R$ 5.000 JetBov Plataforma Digital de Gestão para P…" at bounding box center [348, 375] width 406 height 281
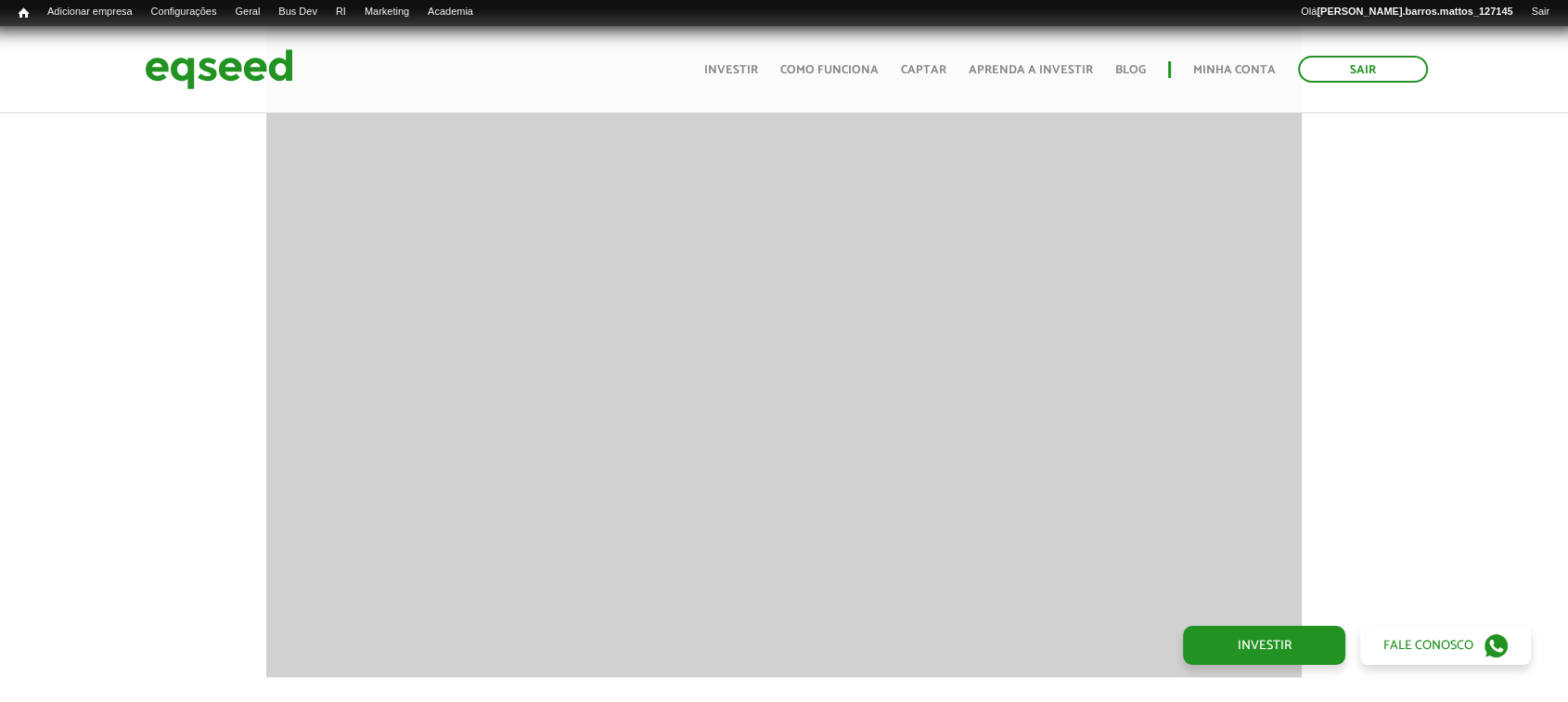
scroll to position [2570, 0]
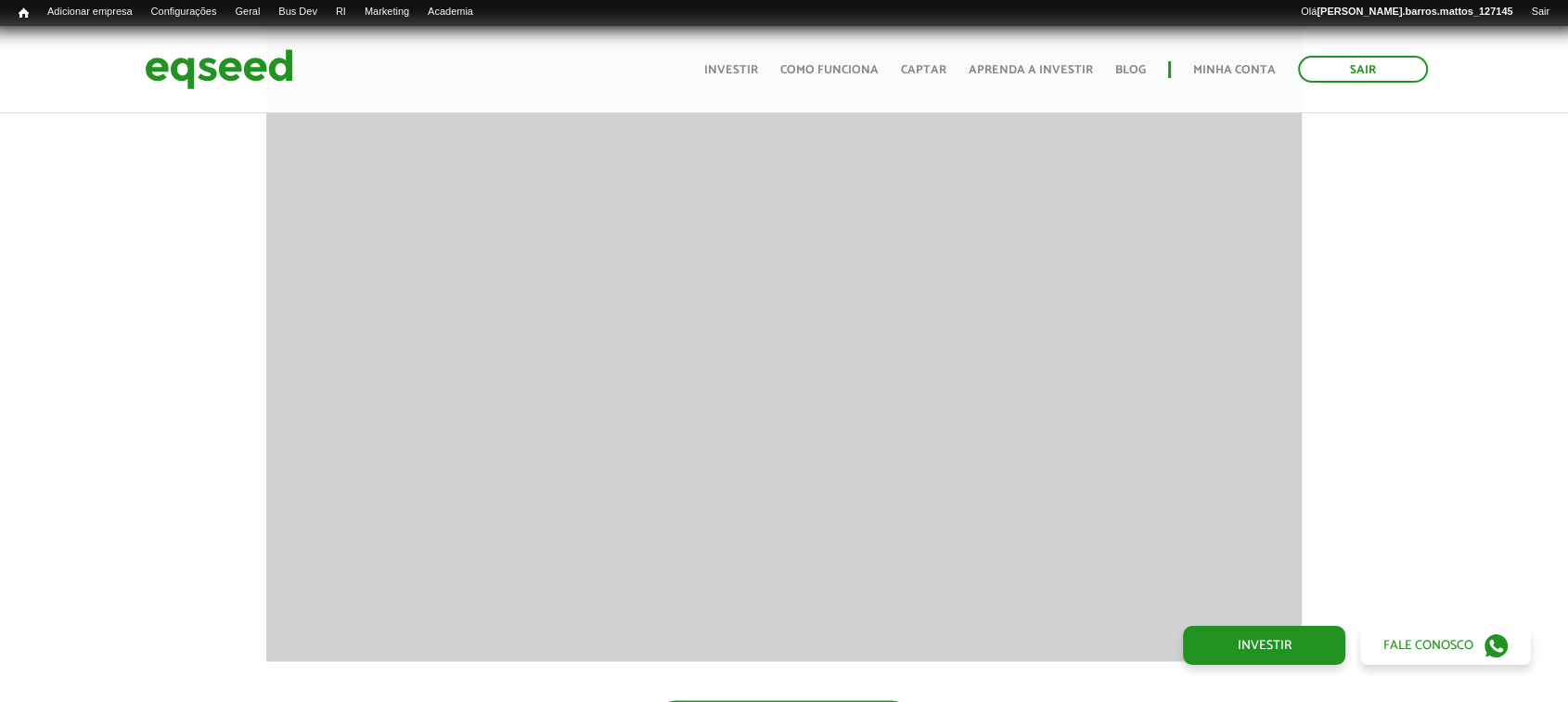
drag, startPoint x: 1581, startPoint y: 40, endPoint x: 1551, endPoint y: 310, distance: 271.7
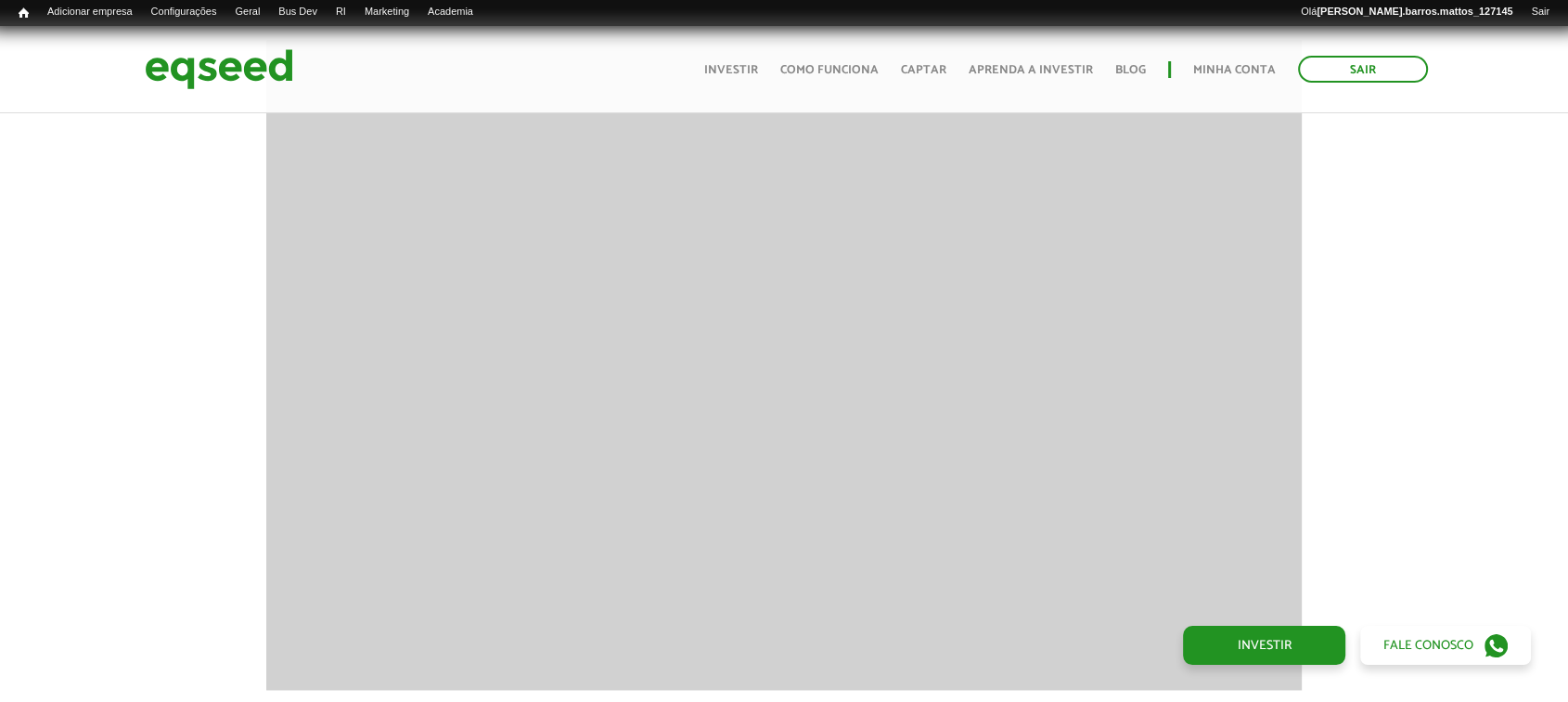
scroll to position [2550, 0]
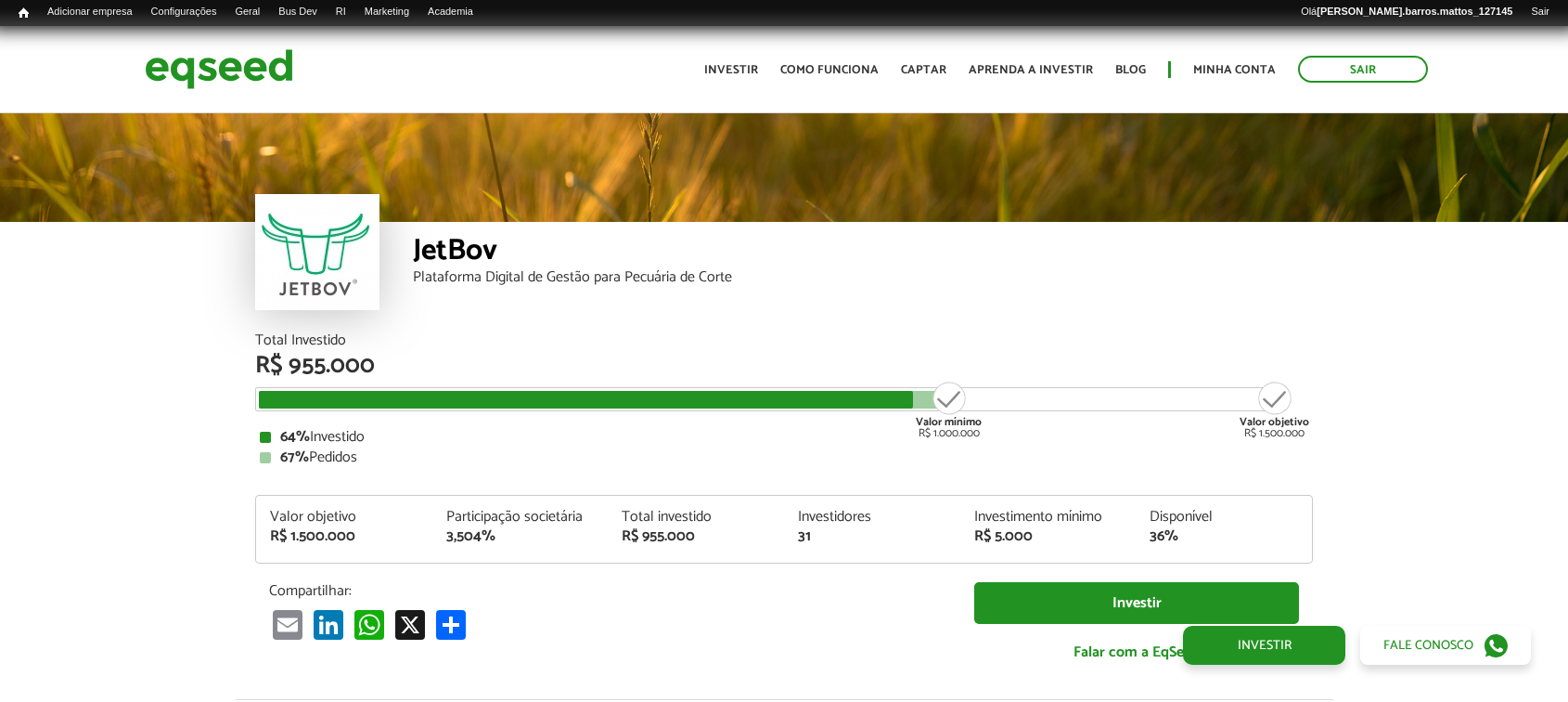
scroll to position [2152, 0]
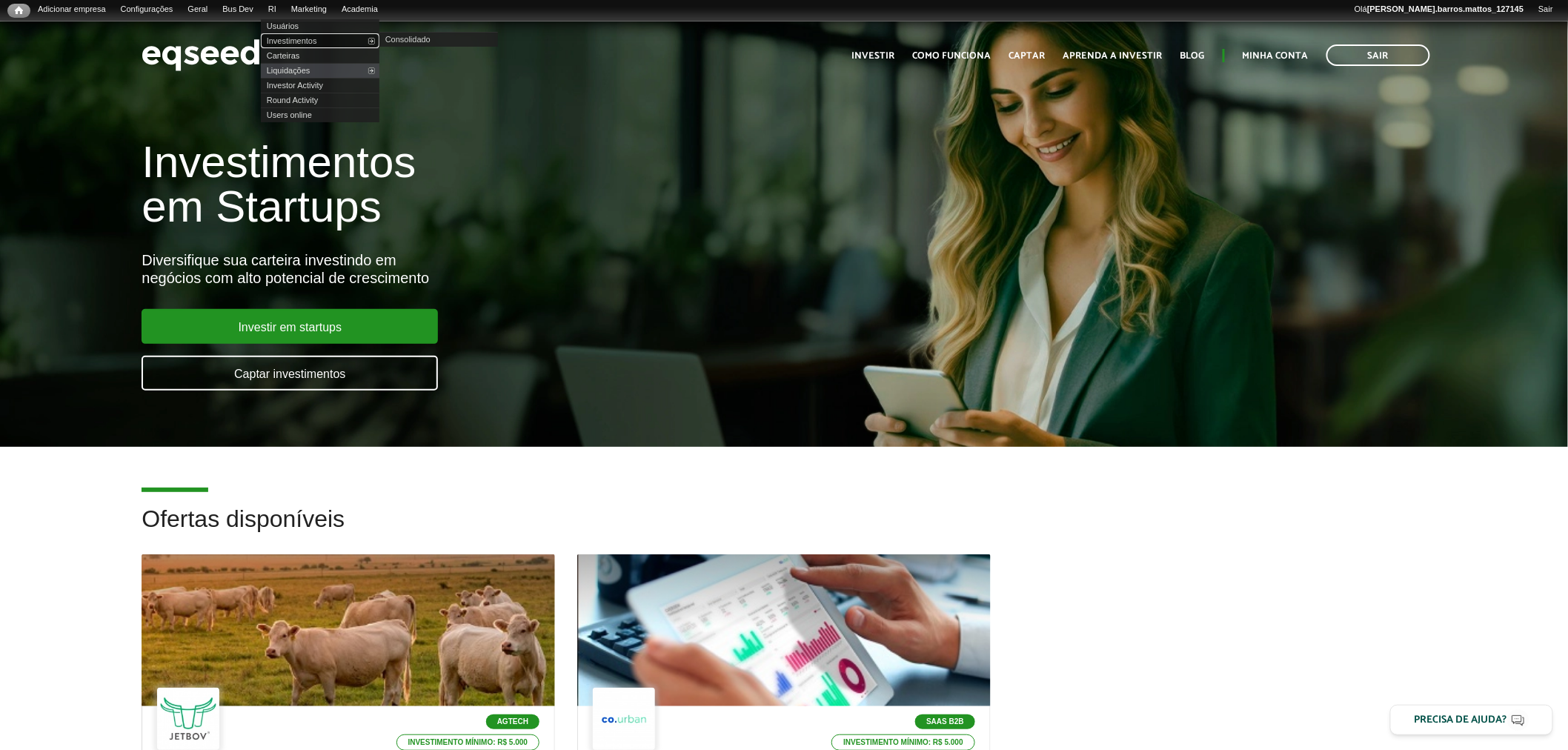
click at [306, 41] on link "Investimentos" at bounding box center [320, 40] width 119 height 15
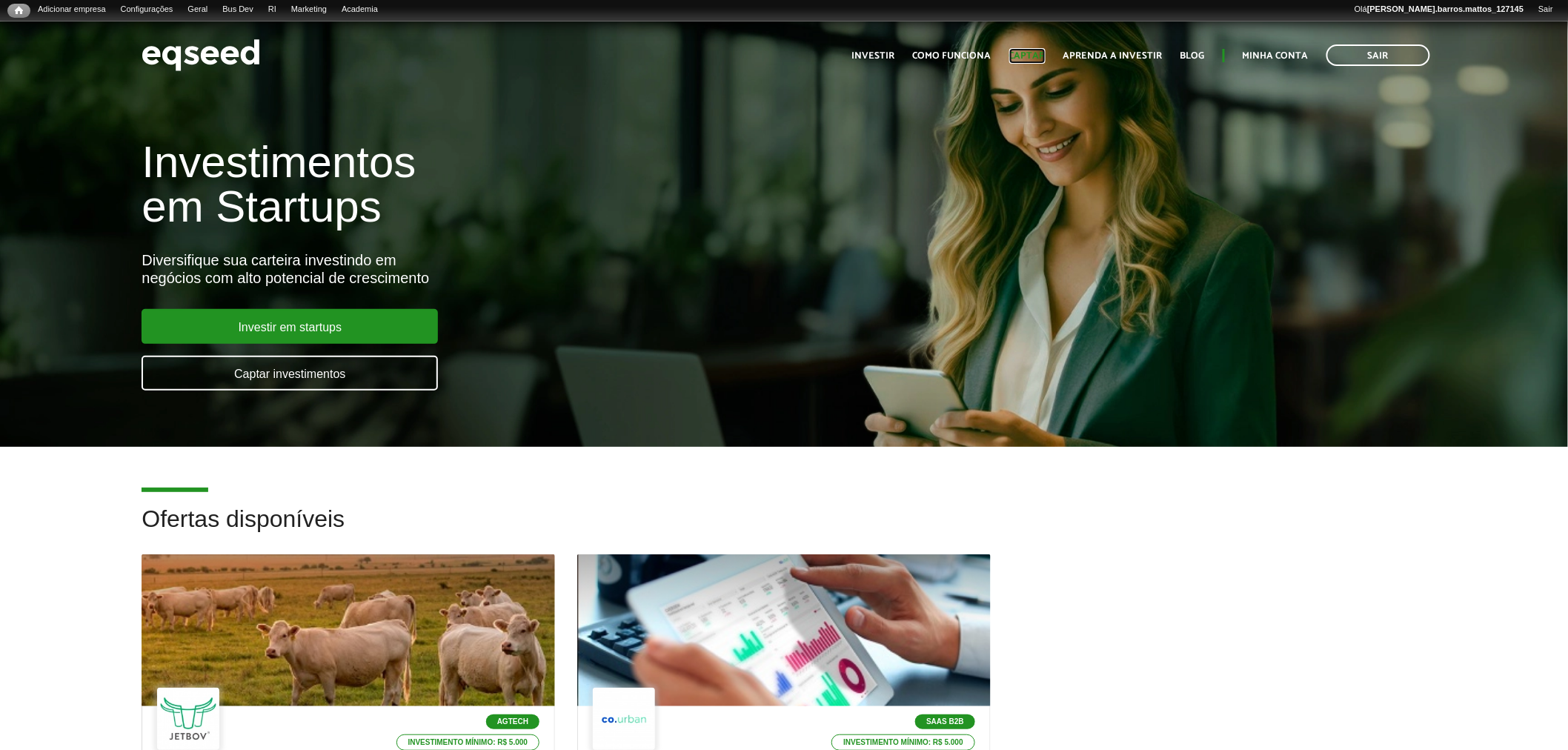
click at [1045, 60] on link "Captar" at bounding box center [1027, 56] width 36 height 9
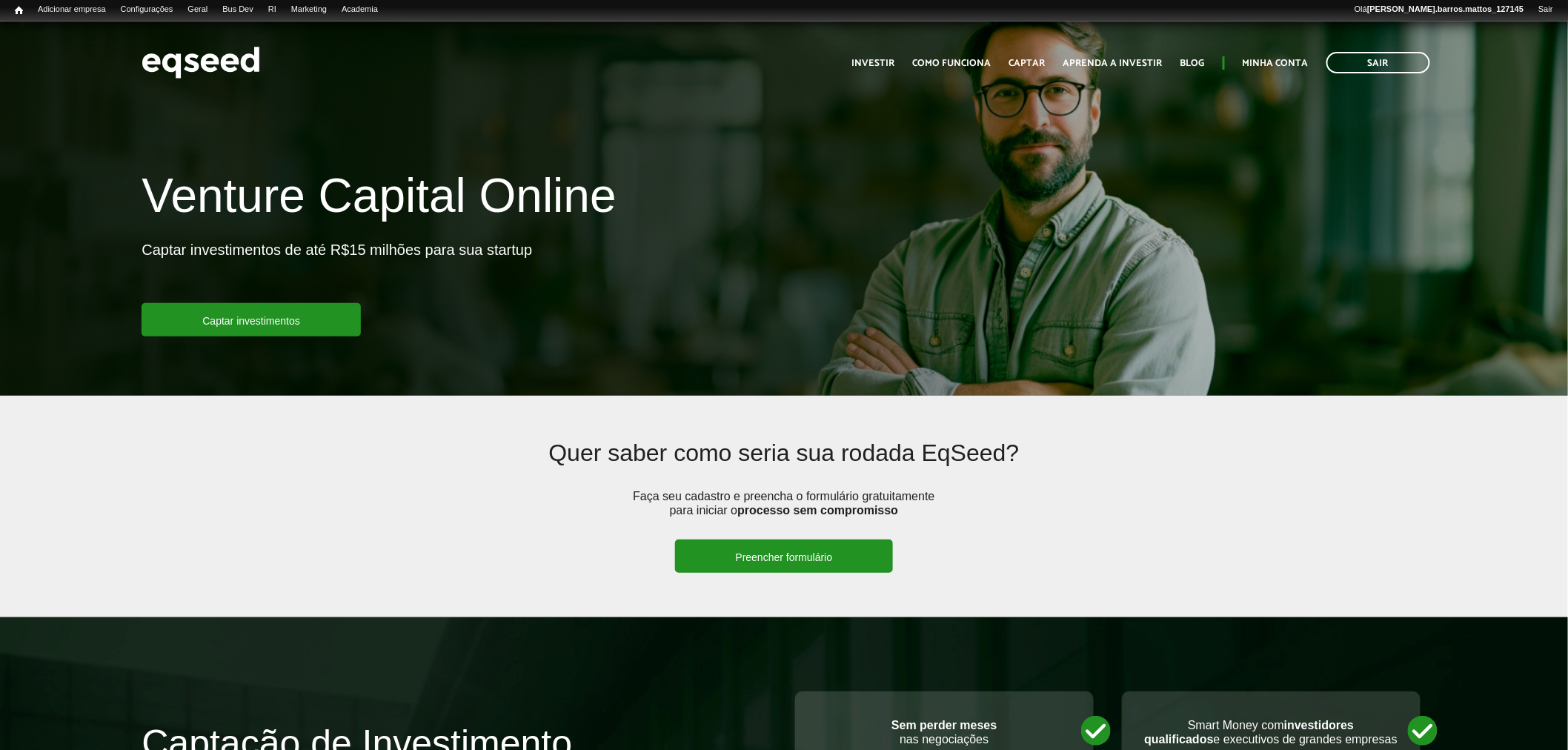
click at [848, 556] on link "Preencher formulário" at bounding box center [784, 556] width 218 height 33
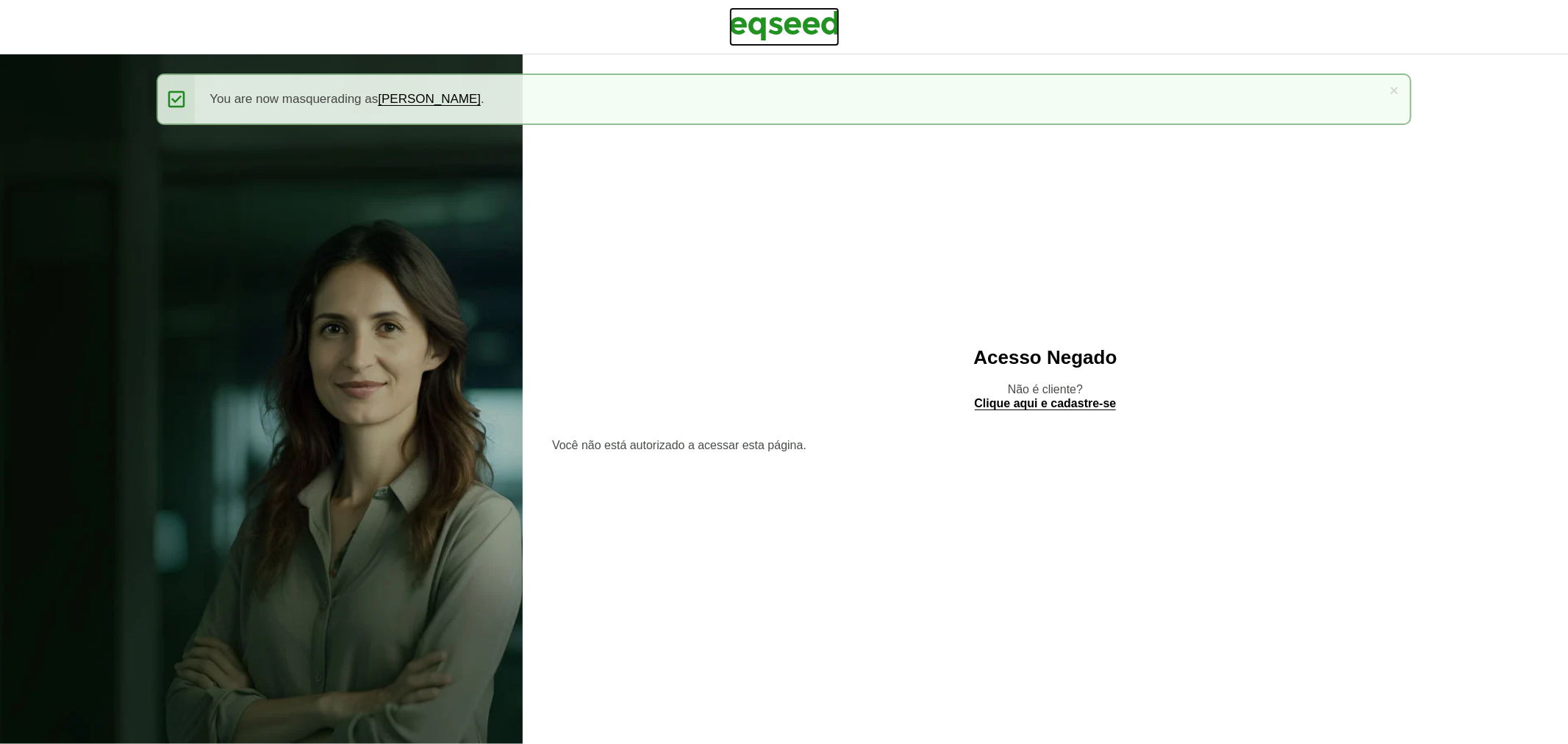
click at [826, 30] on img at bounding box center [784, 26] width 110 height 37
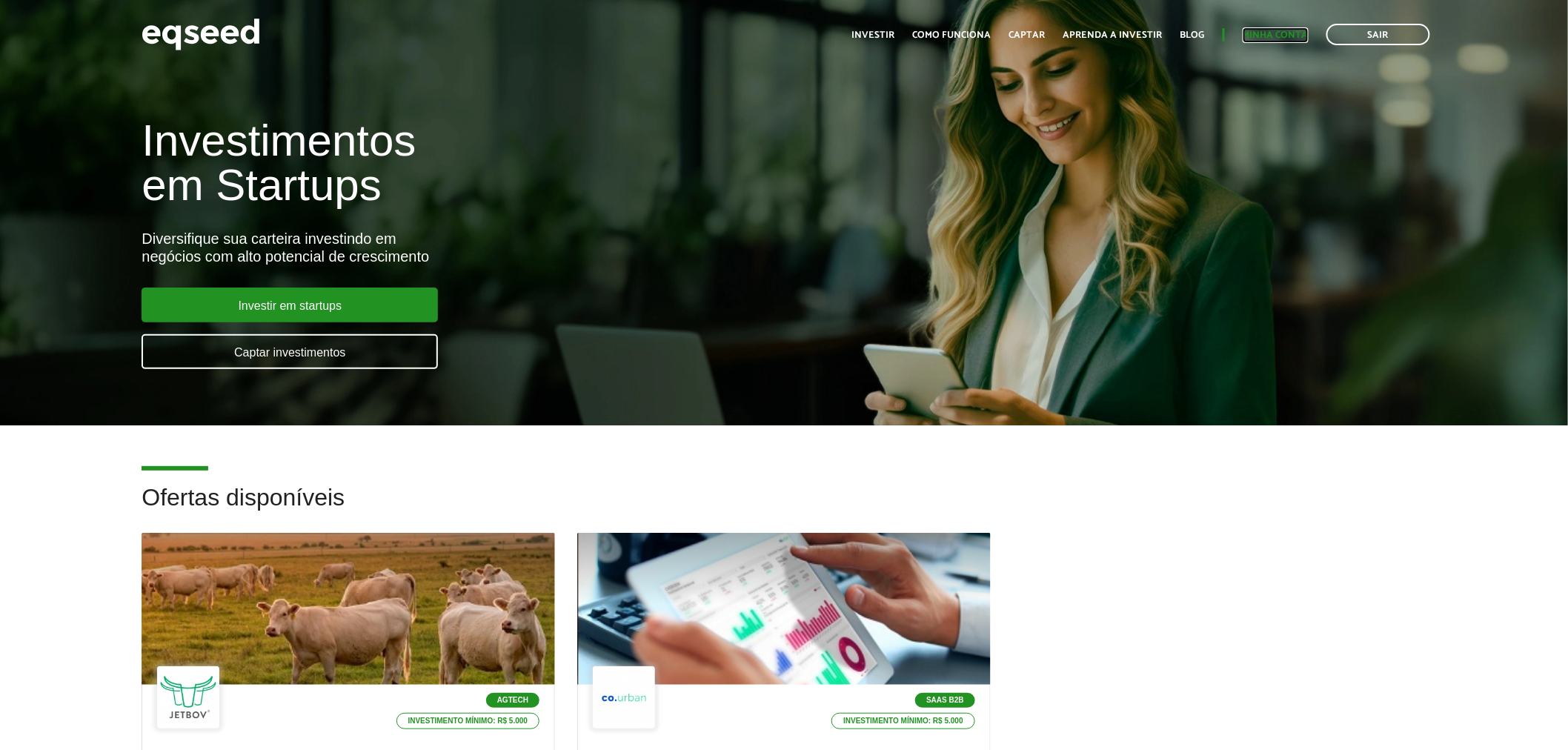
click at [1276, 33] on link "Minha conta" at bounding box center [1275, 35] width 66 height 9
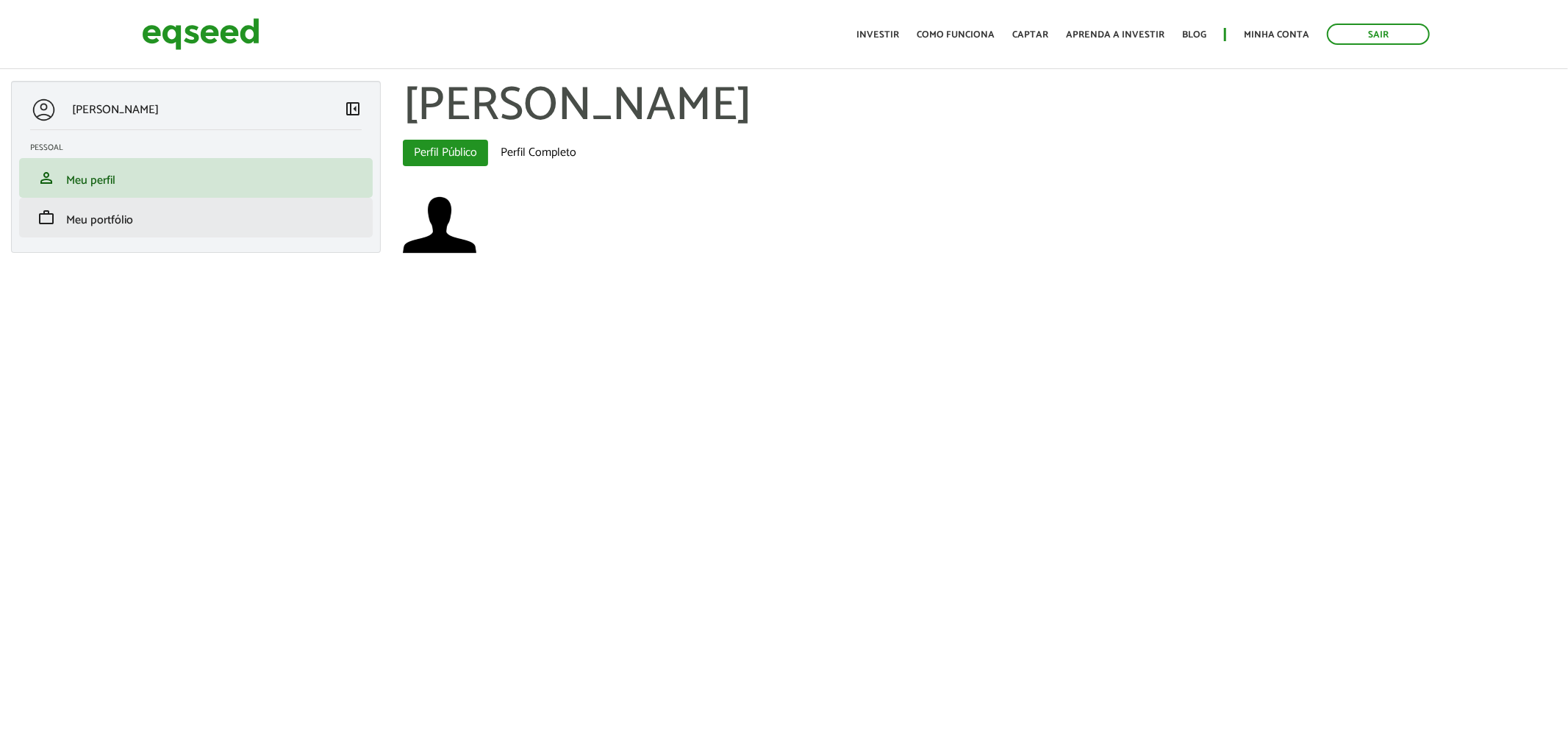
click at [151, 229] on li "work Meu portfólio" at bounding box center [196, 218] width 354 height 40
click at [154, 223] on link "work Meu portfólio" at bounding box center [195, 218] width 331 height 18
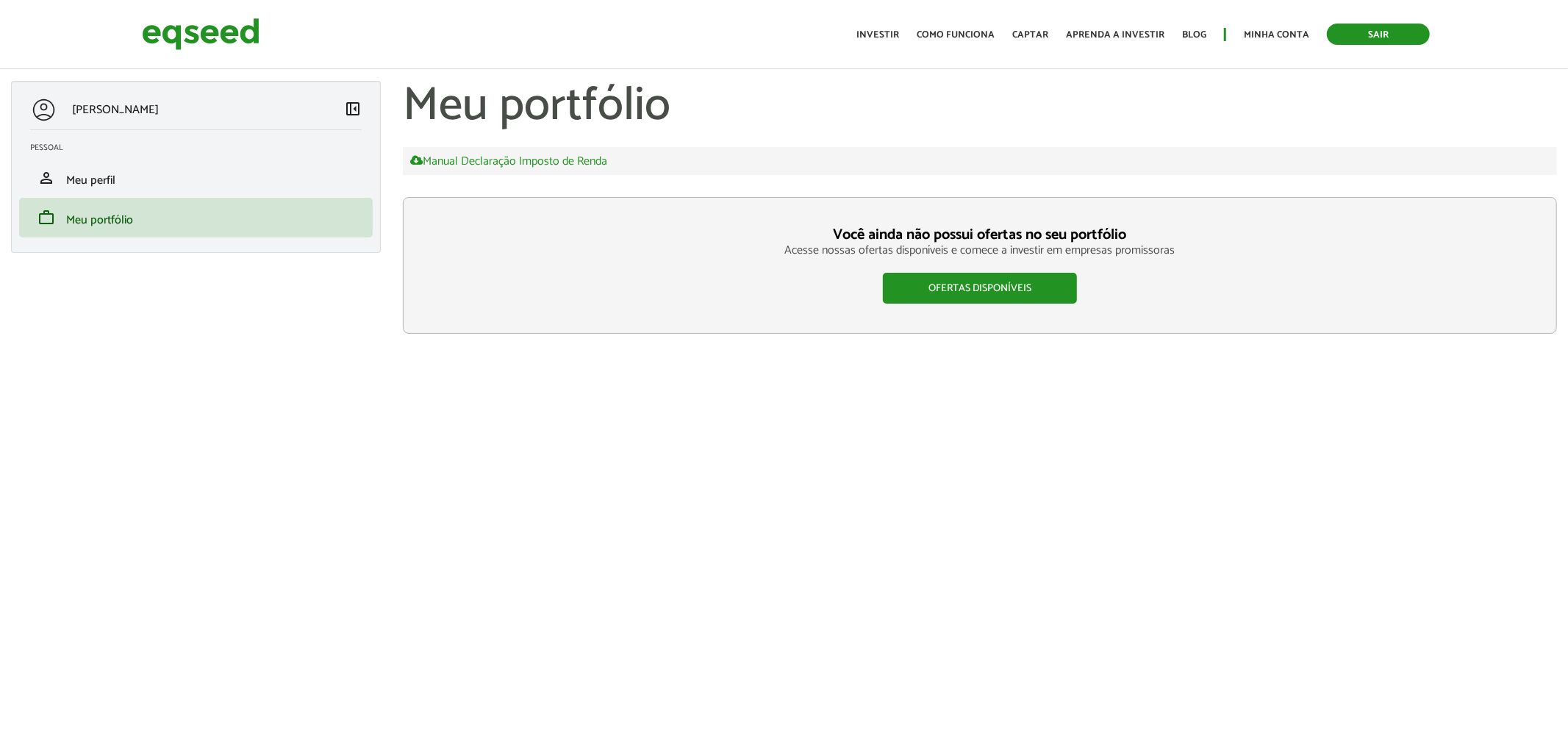
click at [1341, 33] on link "Sair" at bounding box center [1378, 35] width 103 height 22
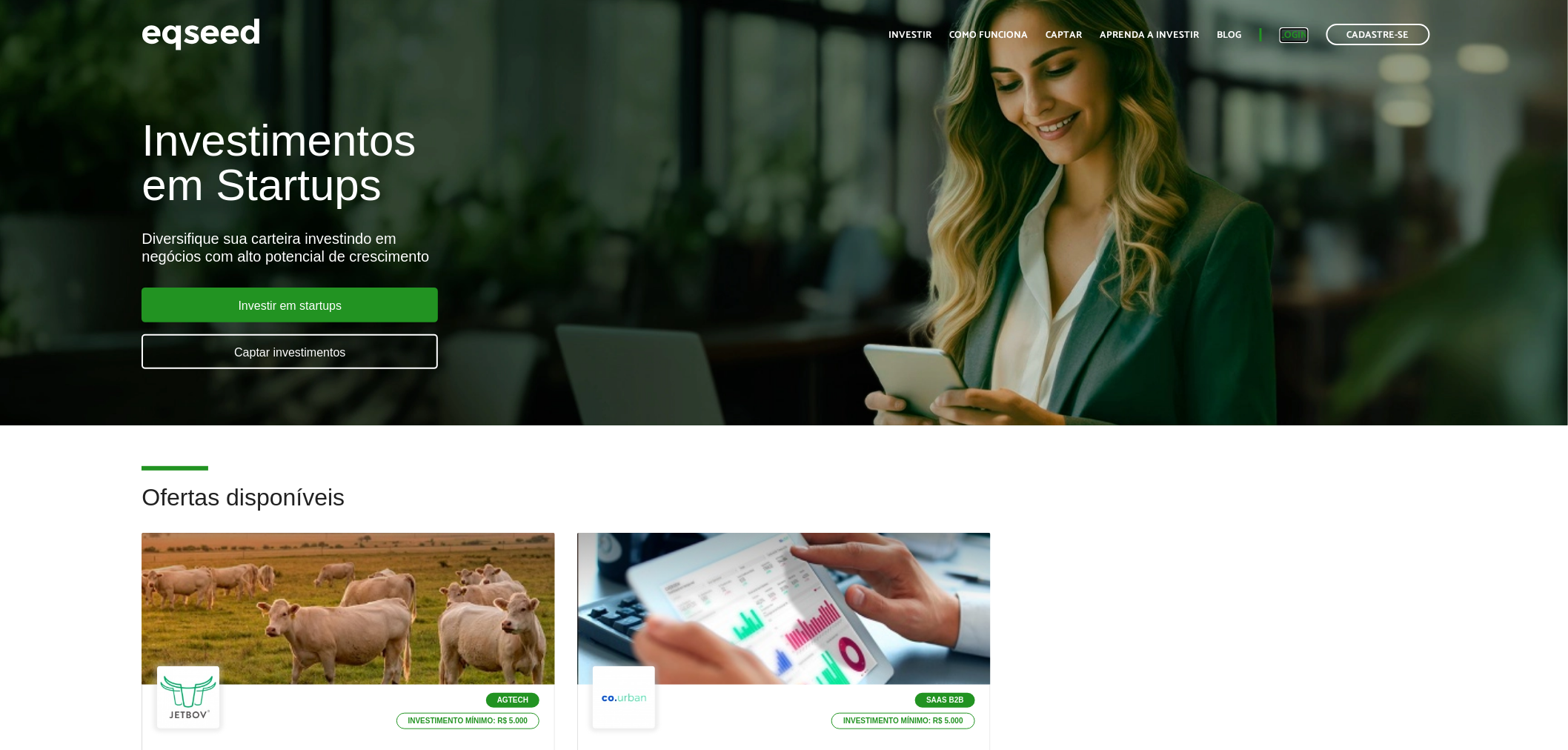
click at [1288, 30] on link "Login" at bounding box center [1294, 35] width 29 height 9
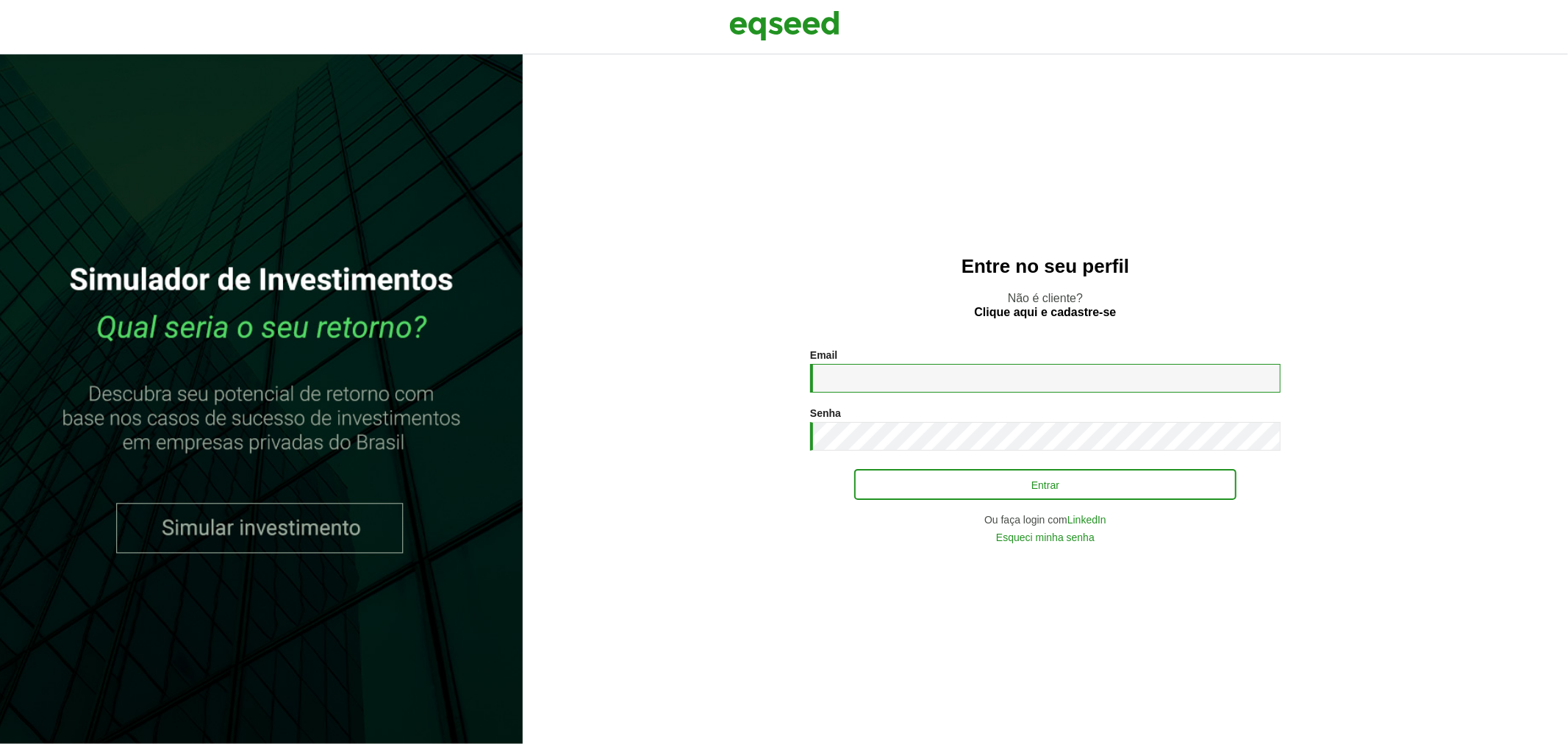
type input "**********"
click at [890, 475] on button "Entrar" at bounding box center [1045, 484] width 382 height 28
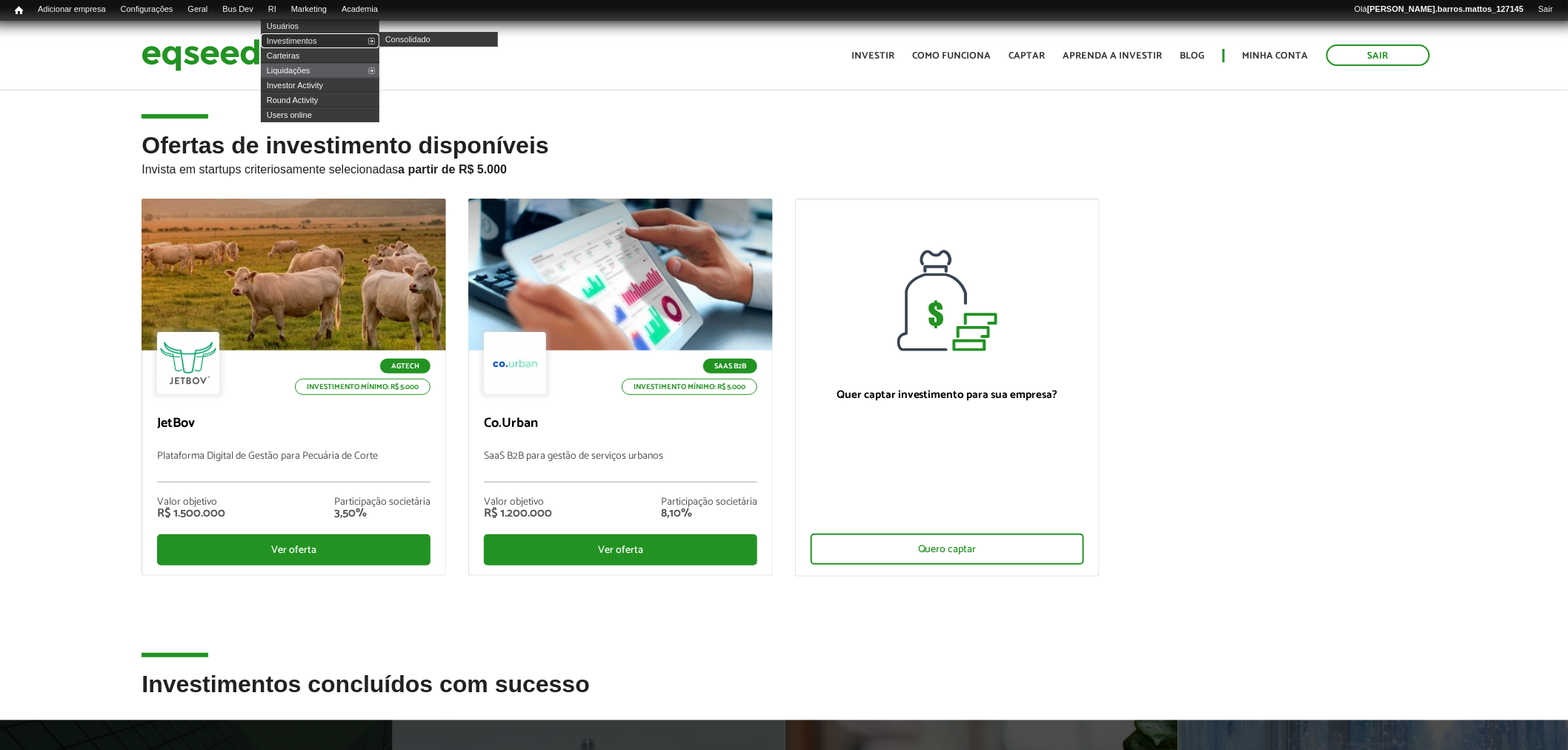
click at [299, 40] on link "Investimentos" at bounding box center [320, 40] width 119 height 15
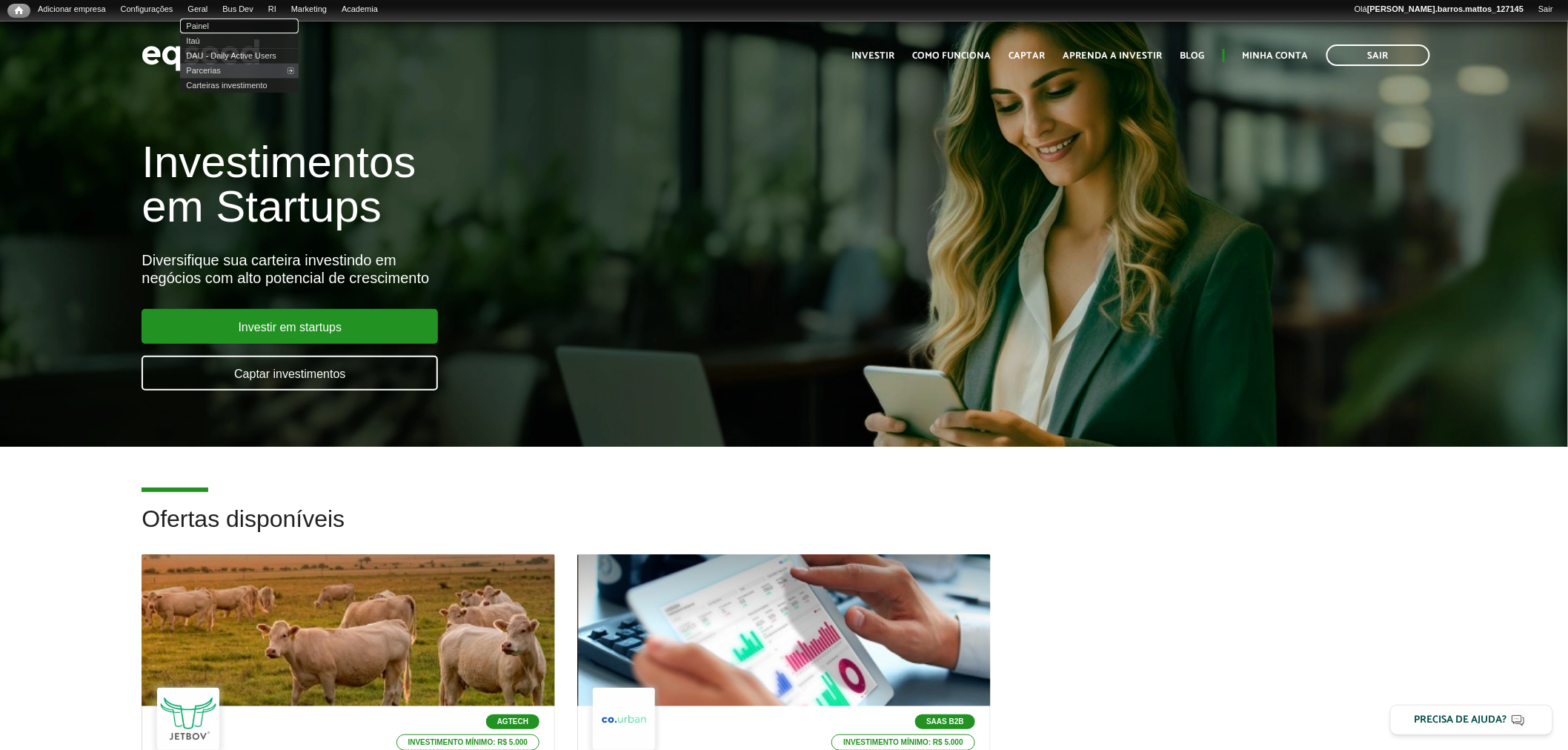
click at [208, 25] on link "Painel" at bounding box center [239, 26] width 119 height 15
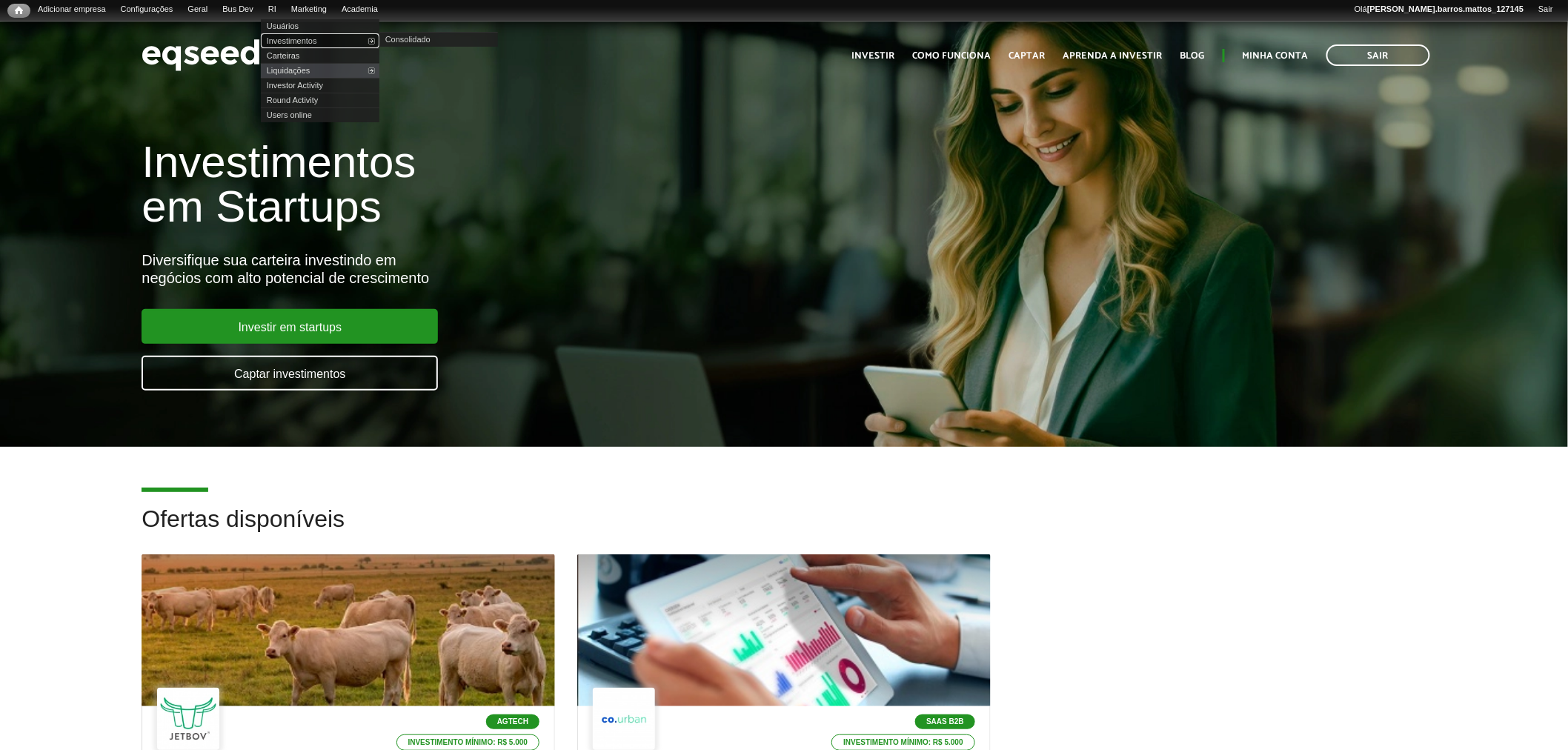
click at [294, 39] on link "Investimentos" at bounding box center [320, 40] width 119 height 15
click at [349, 590] on div at bounding box center [349, 630] width 414 height 152
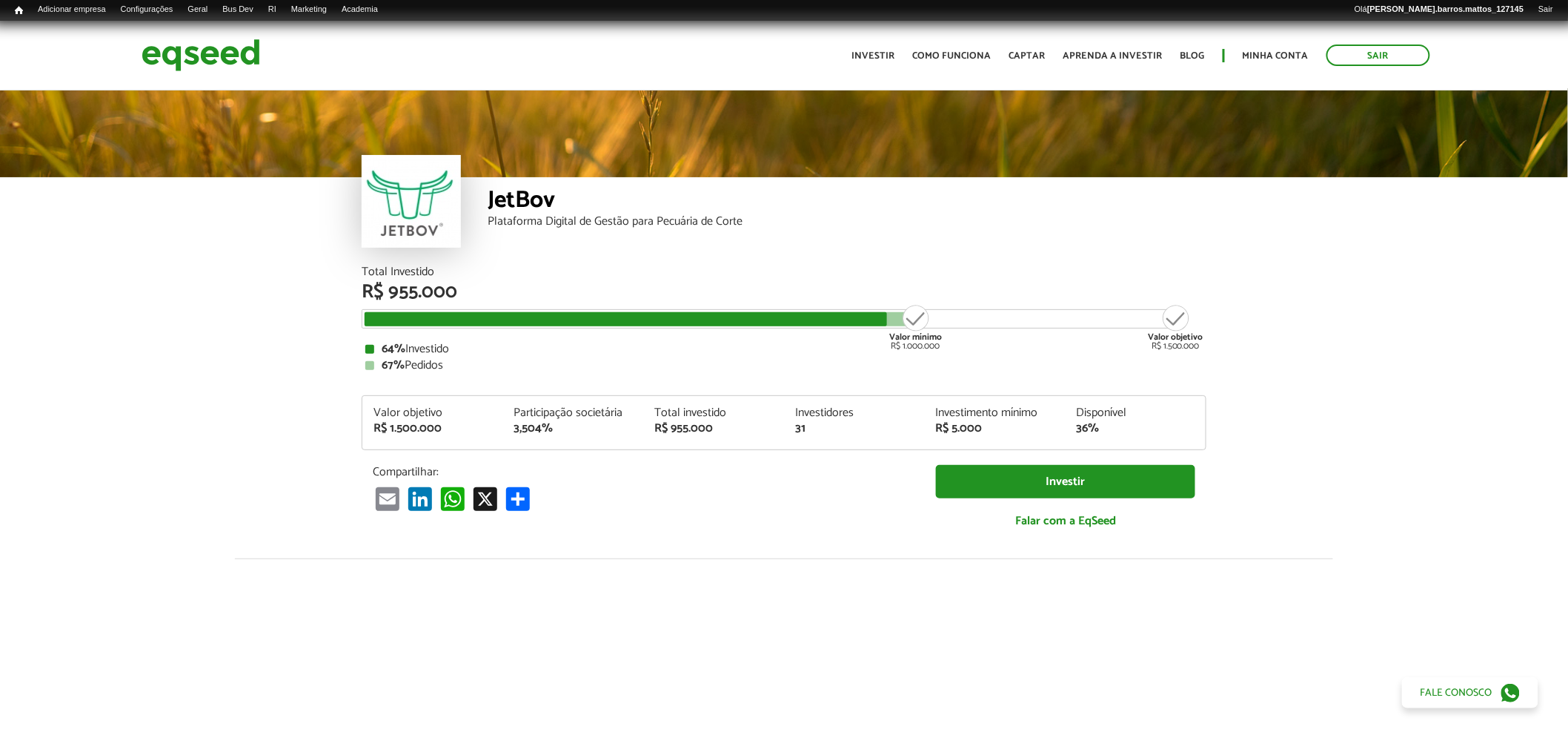
click at [1567, 64] on html "Sair Toggle navigation Toggle navigation Início Investir Como funciona" at bounding box center [784, 369] width 1568 height 738
